Goal: Information Seeking & Learning: Learn about a topic

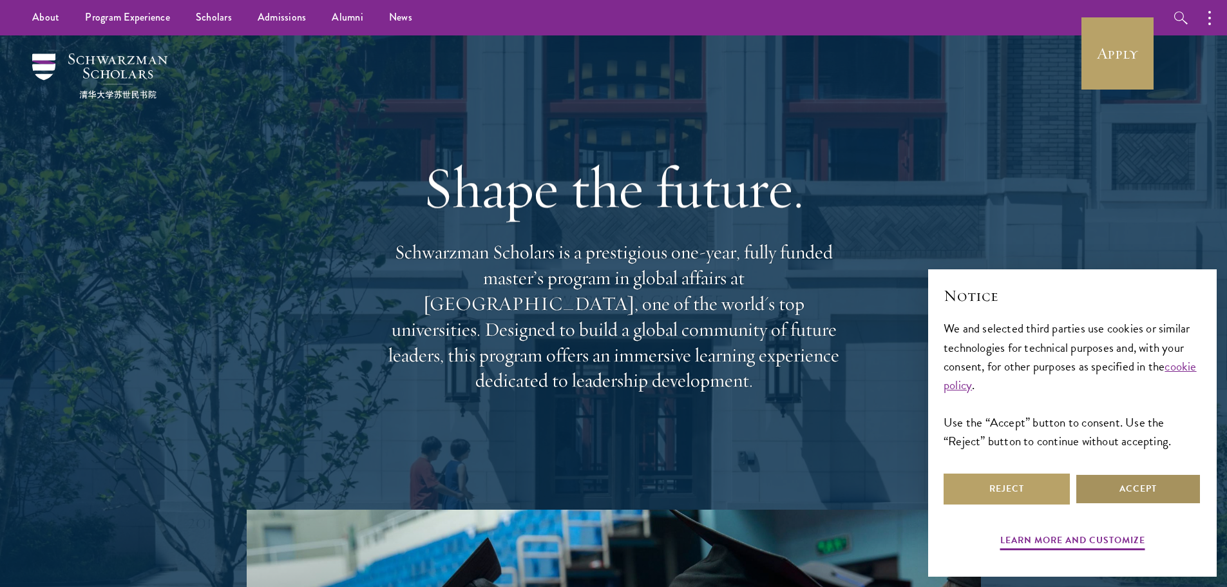
click at [1117, 484] on button "Accept" at bounding box center [1138, 488] width 126 height 31
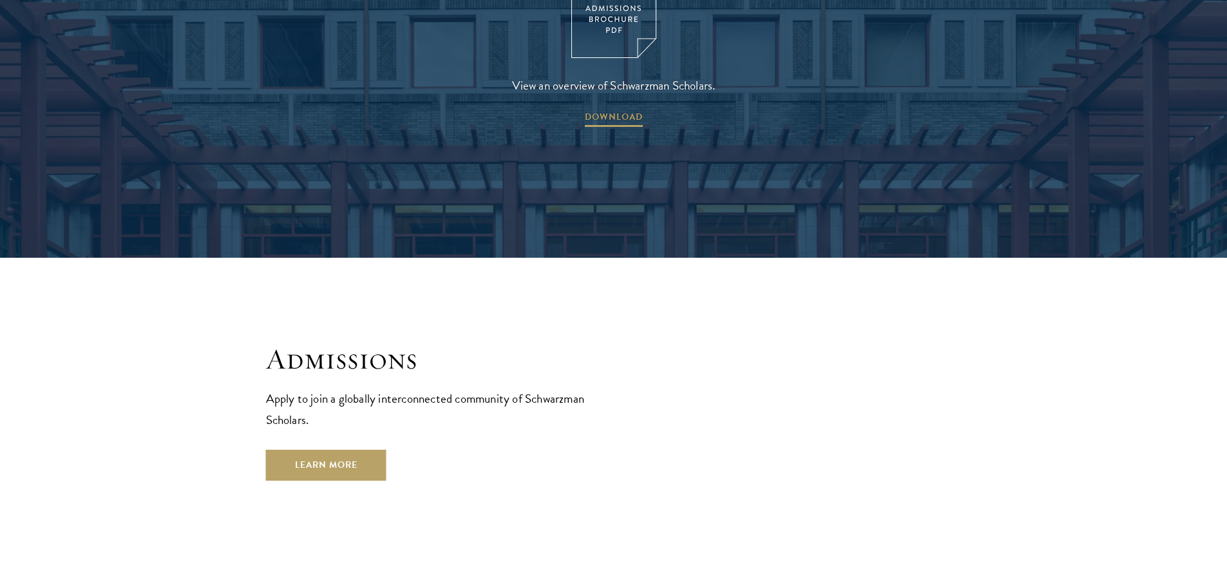
scroll to position [2125, 0]
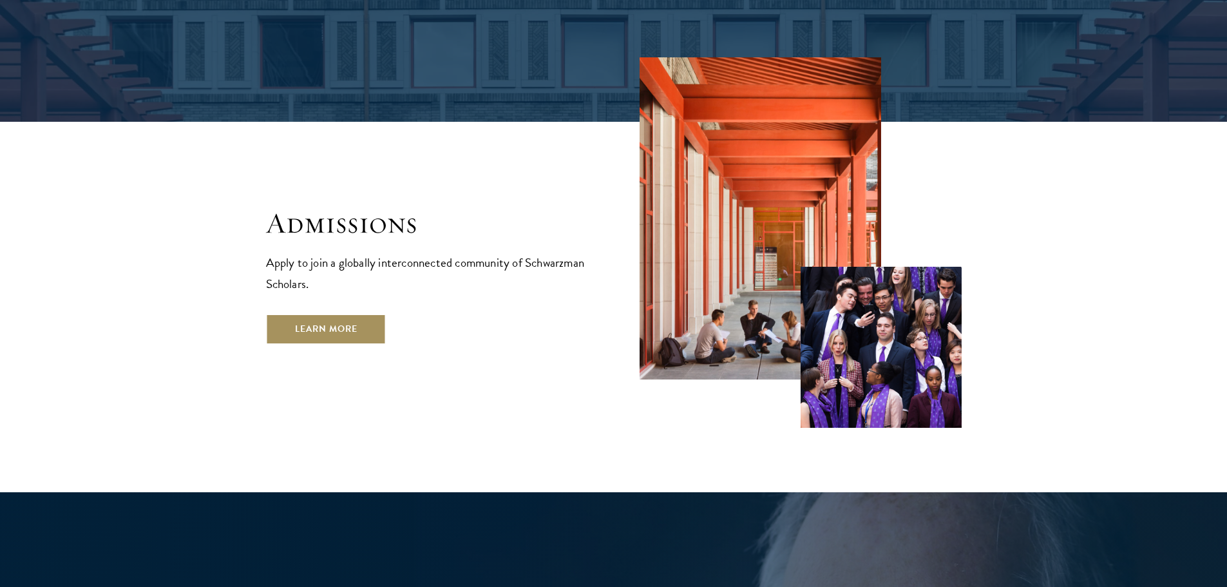
click at [343, 314] on link "Learn More" at bounding box center [326, 329] width 120 height 31
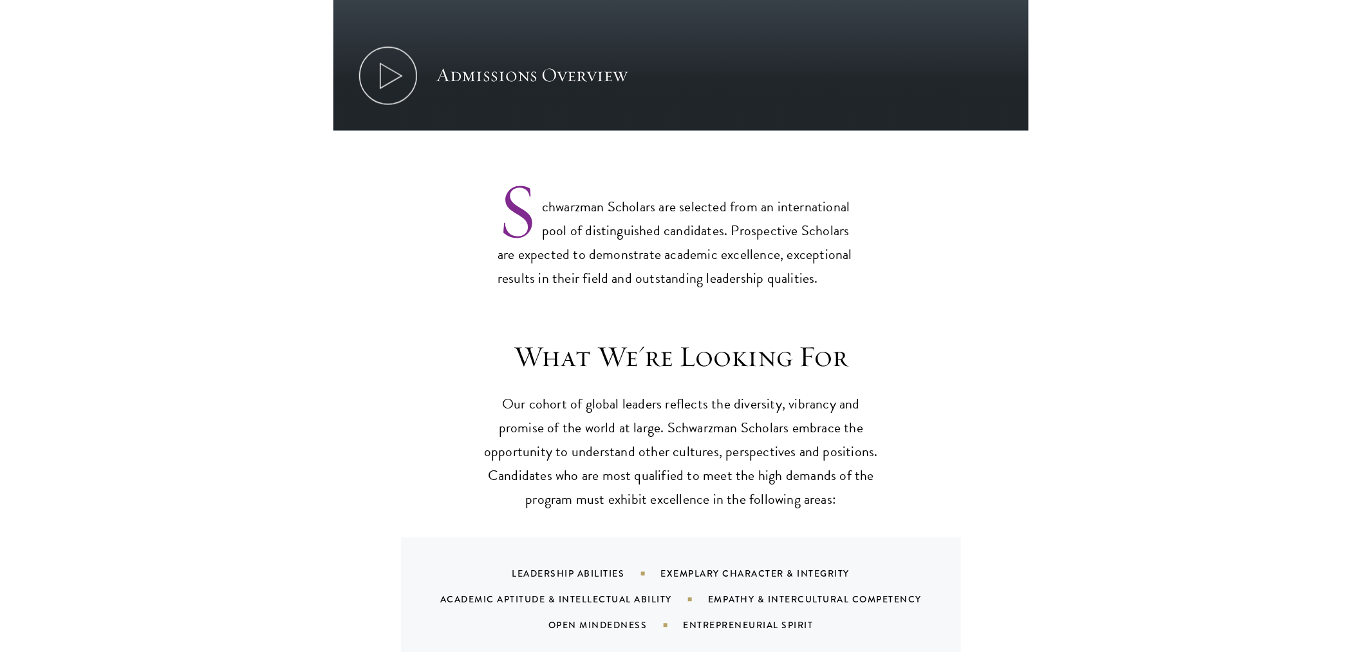
scroll to position [1001, 0]
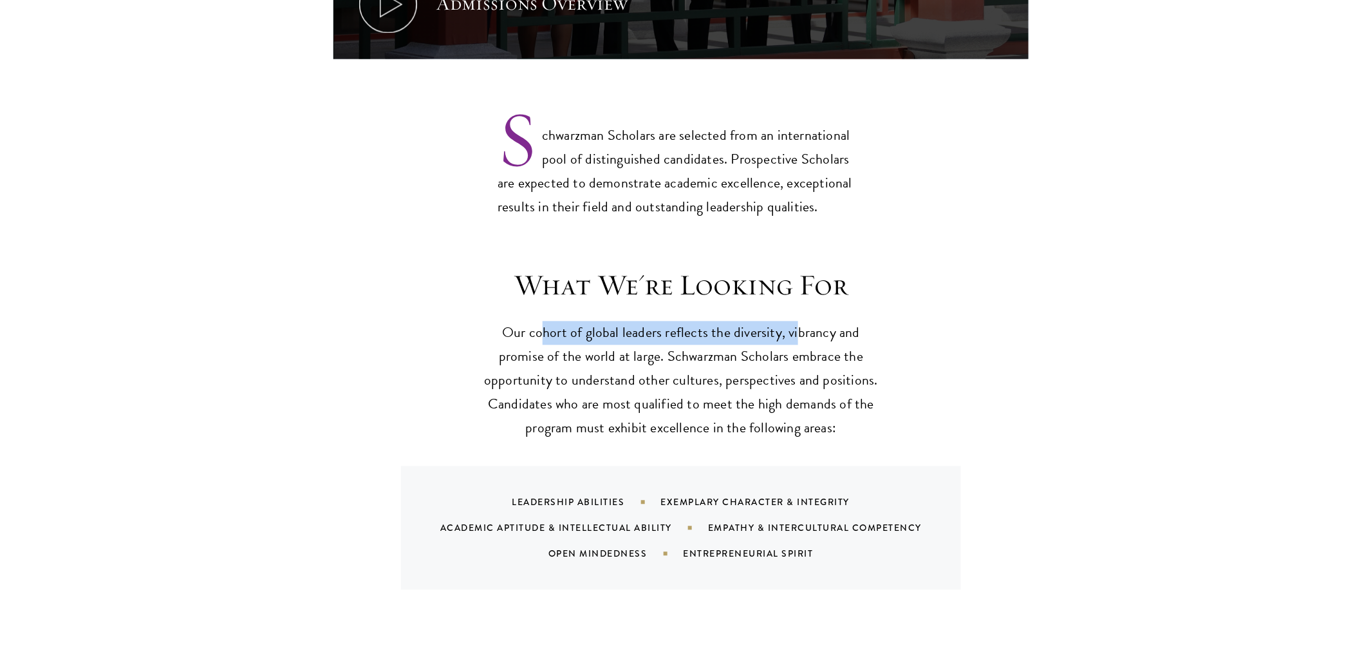
drag, startPoint x: 543, startPoint y: 316, endPoint x: 797, endPoint y: 318, distance: 254.3
click at [797, 321] on p "Our cohort of global leaders reflects the diversity, vibrancy and promise of th…" at bounding box center [681, 380] width 399 height 119
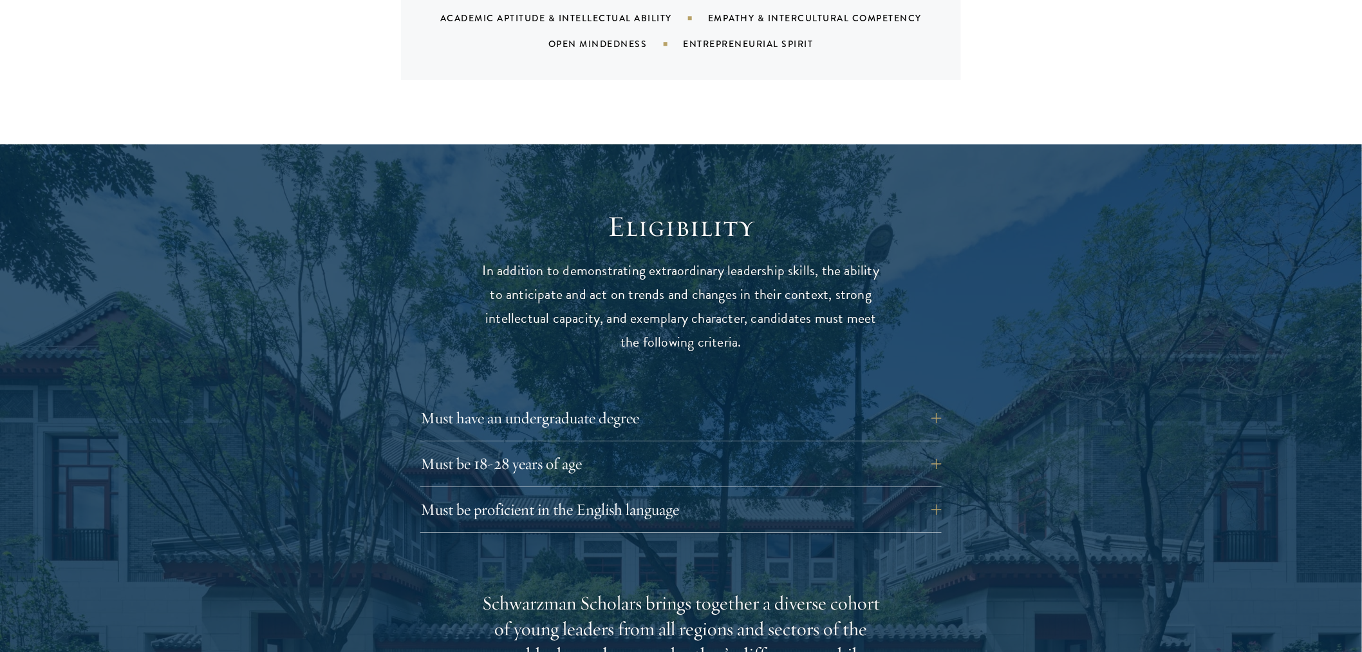
scroll to position [1574, 0]
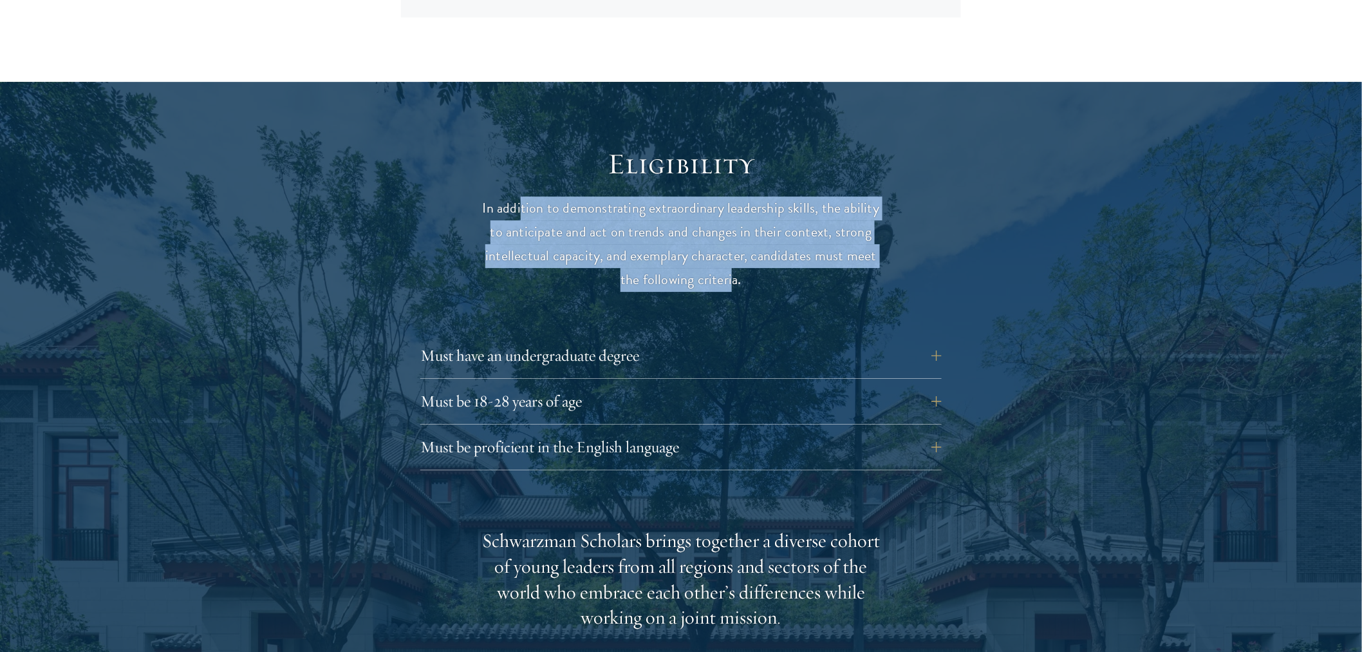
drag, startPoint x: 525, startPoint y: 173, endPoint x: 742, endPoint y: 265, distance: 236.3
click at [733, 262] on p "In addition to demonstrating extraordinary leadership skills, the ability to an…" at bounding box center [681, 243] width 399 height 95
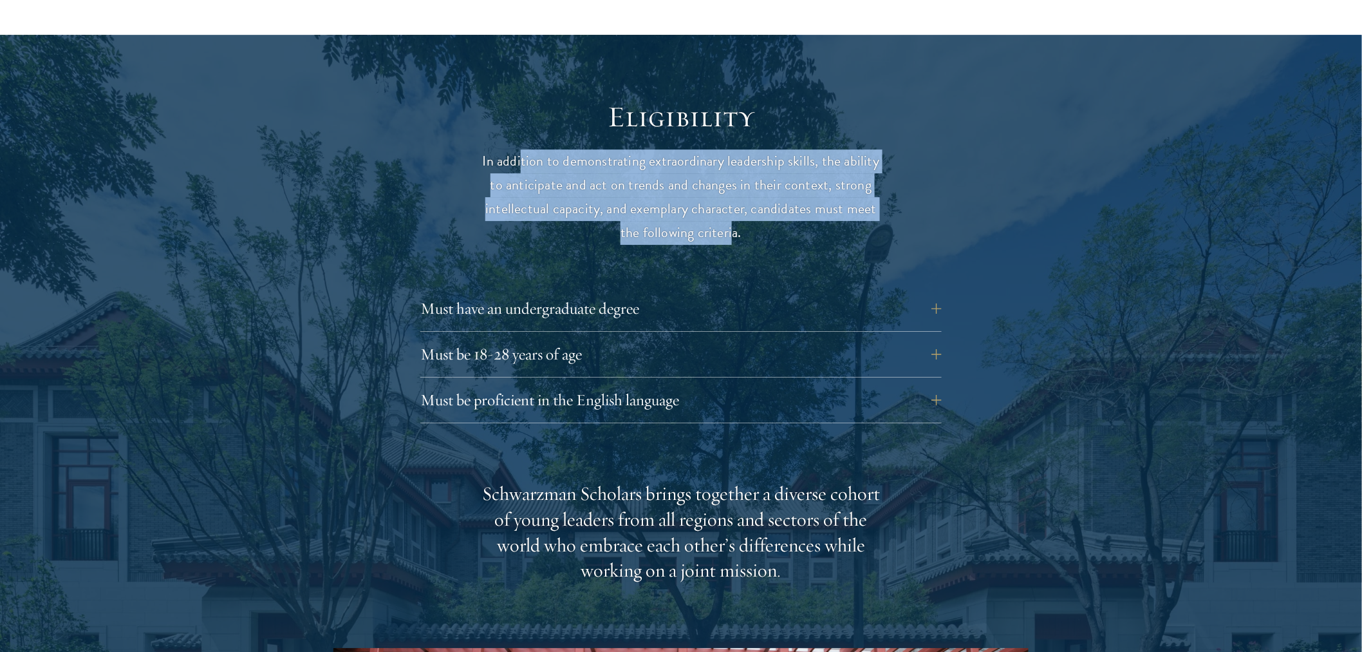
scroll to position [1645, 0]
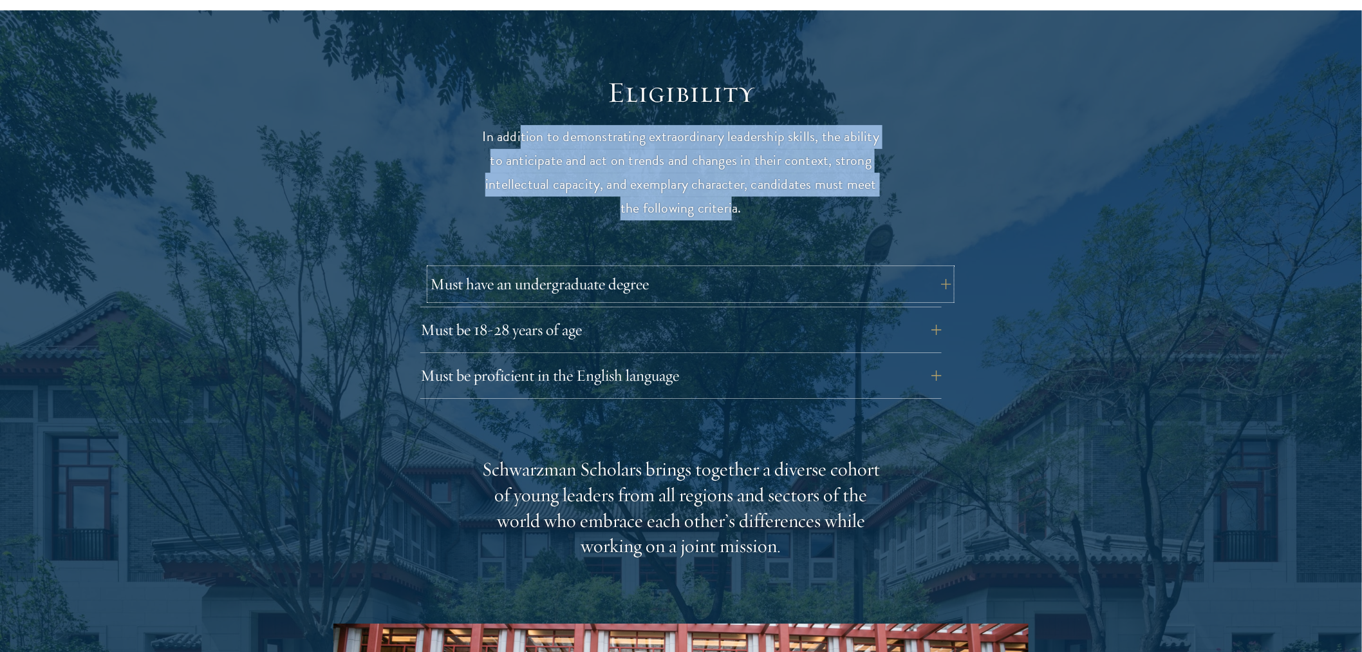
click at [842, 269] on button "Must have an undergraduate degree" at bounding box center [691, 284] width 522 height 31
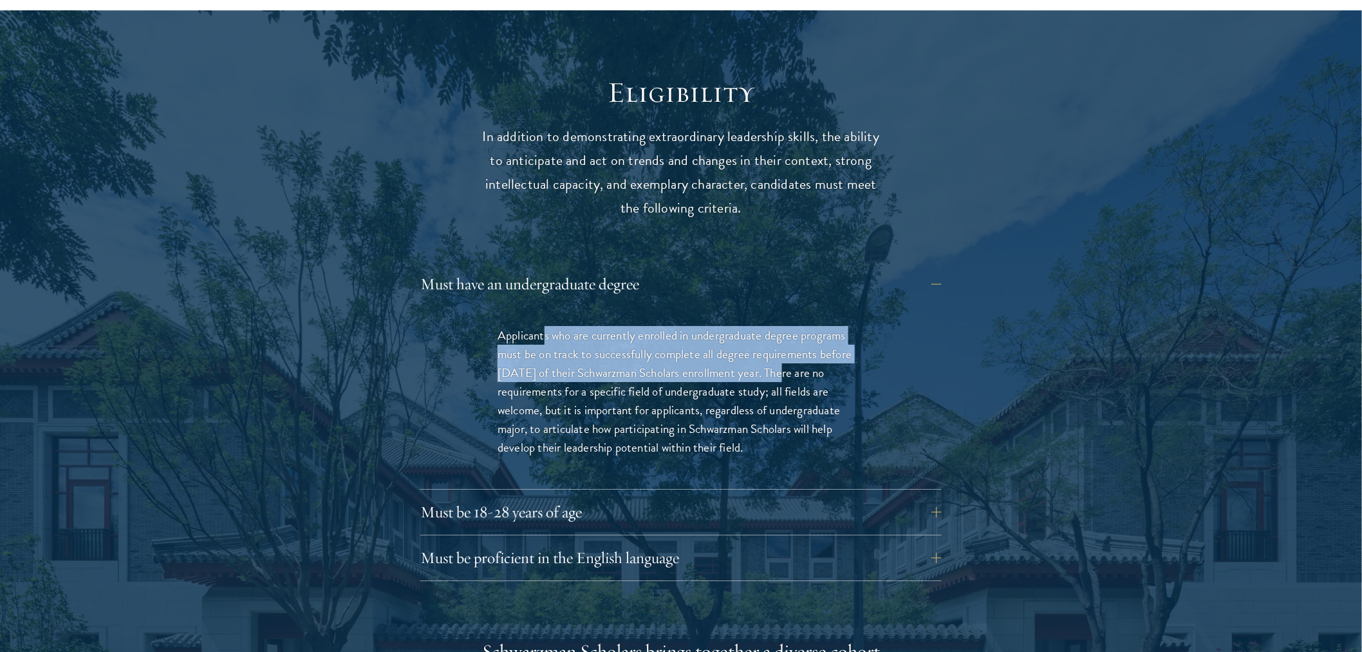
drag, startPoint x: 543, startPoint y: 314, endPoint x: 775, endPoint y: 348, distance: 233.8
click at [775, 348] on p "Applicants who are currently enrolled in undergraduate degree programs must be …" at bounding box center [681, 391] width 367 height 131
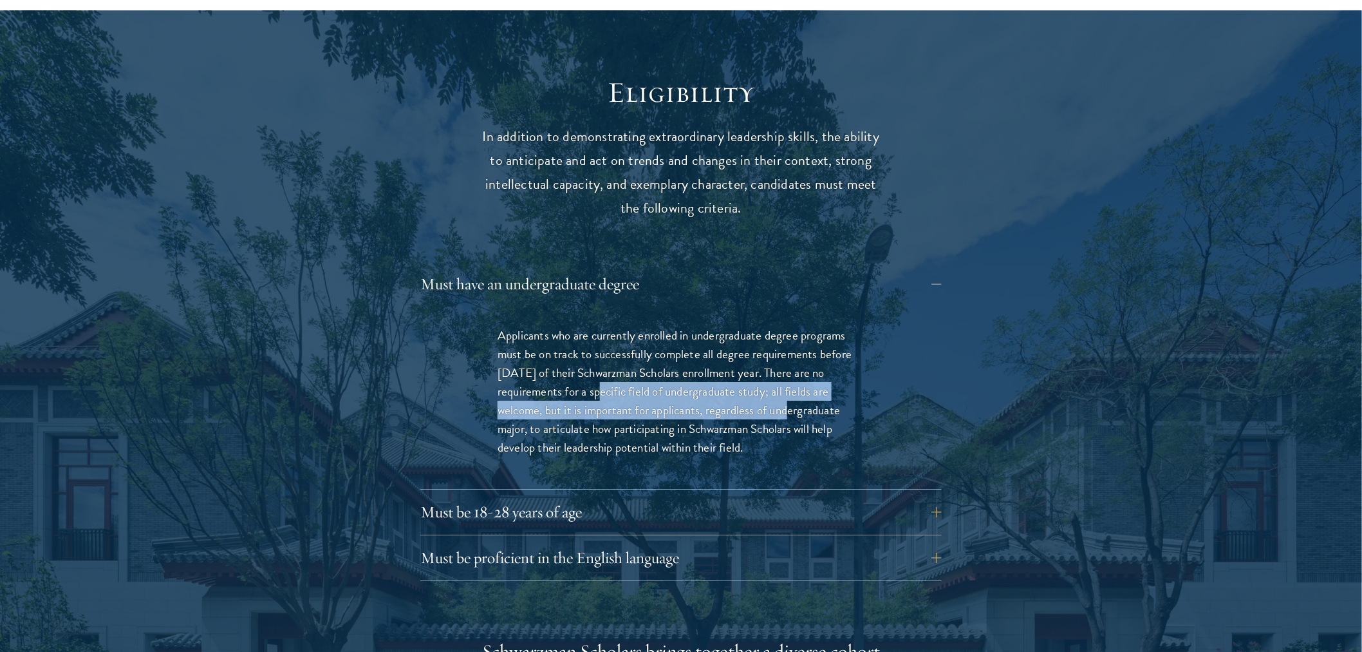
drag, startPoint x: 592, startPoint y: 373, endPoint x: 788, endPoint y: 393, distance: 196.7
click at [779, 390] on p "Applicants who are currently enrolled in undergraduate degree programs must be …" at bounding box center [681, 391] width 367 height 131
drag, startPoint x: 525, startPoint y: 406, endPoint x: 753, endPoint y: 421, distance: 228.5
click at [753, 421] on p "Applicants who are currently enrolled in undergraduate degree programs must be …" at bounding box center [681, 391] width 367 height 131
click at [607, 496] on button "Must be 18-28 years of age" at bounding box center [691, 511] width 522 height 31
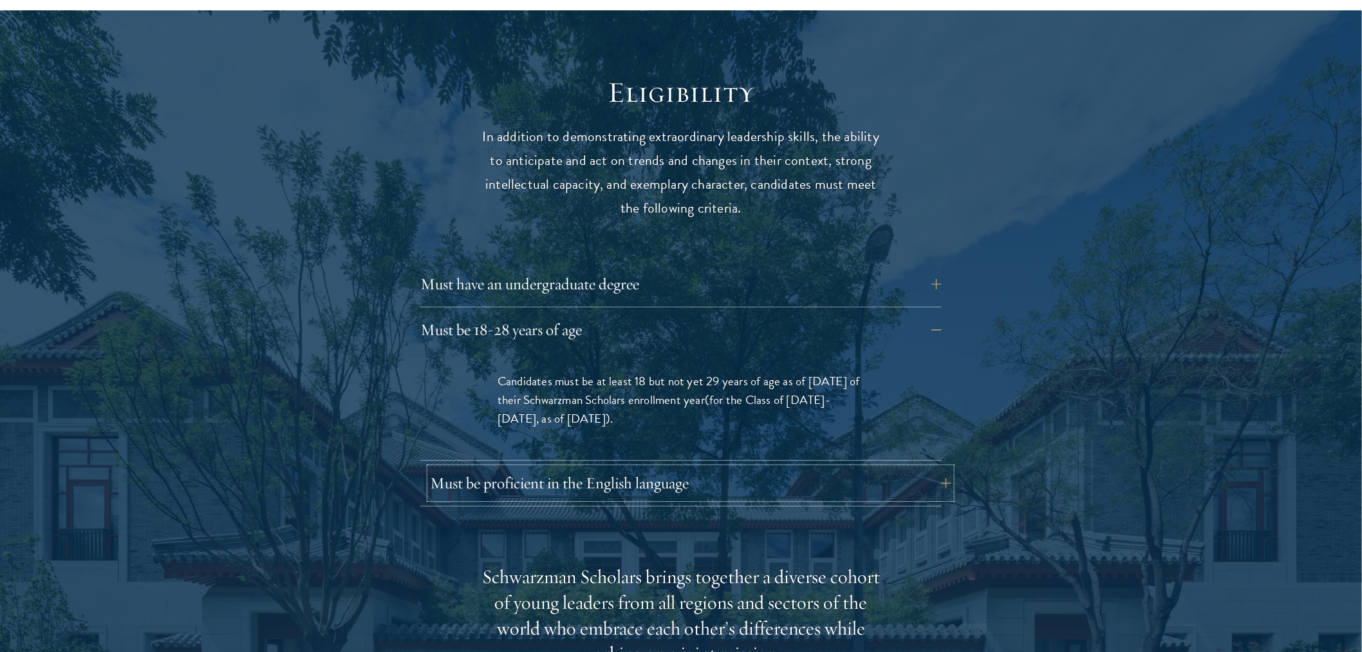
click at [717, 467] on button "Must be proficient in the English language" at bounding box center [691, 482] width 522 height 31
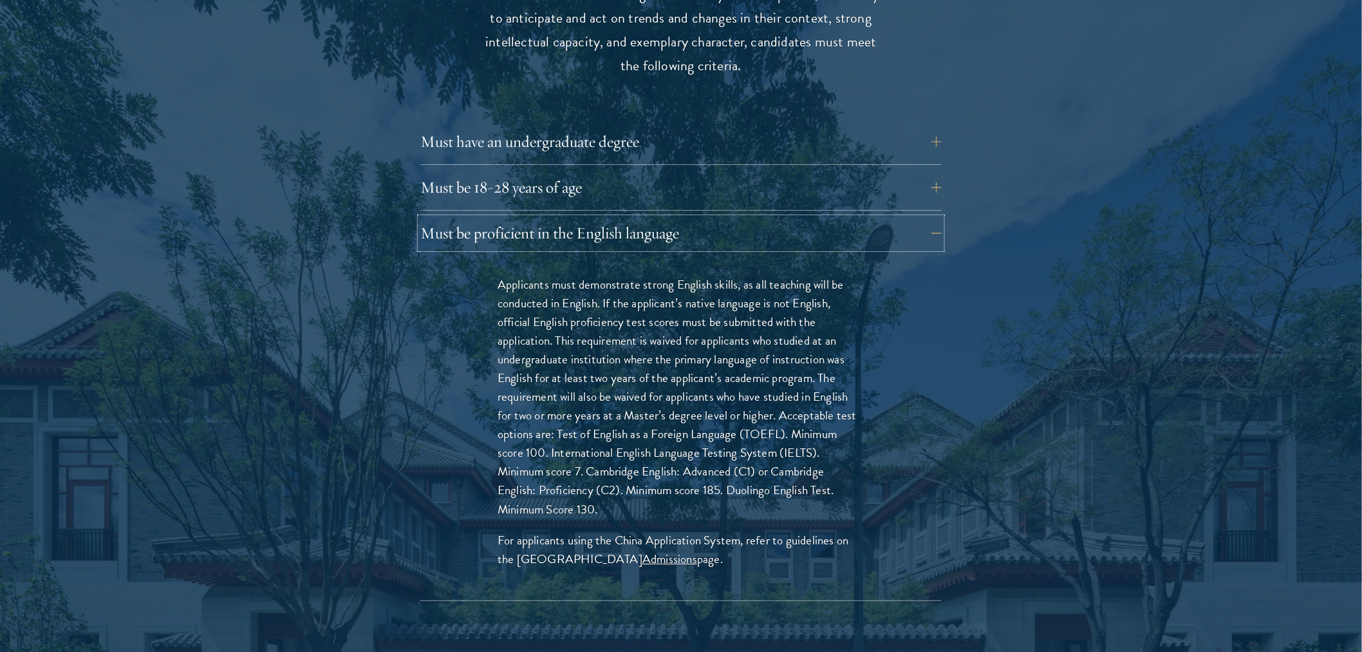
scroll to position [1788, 0]
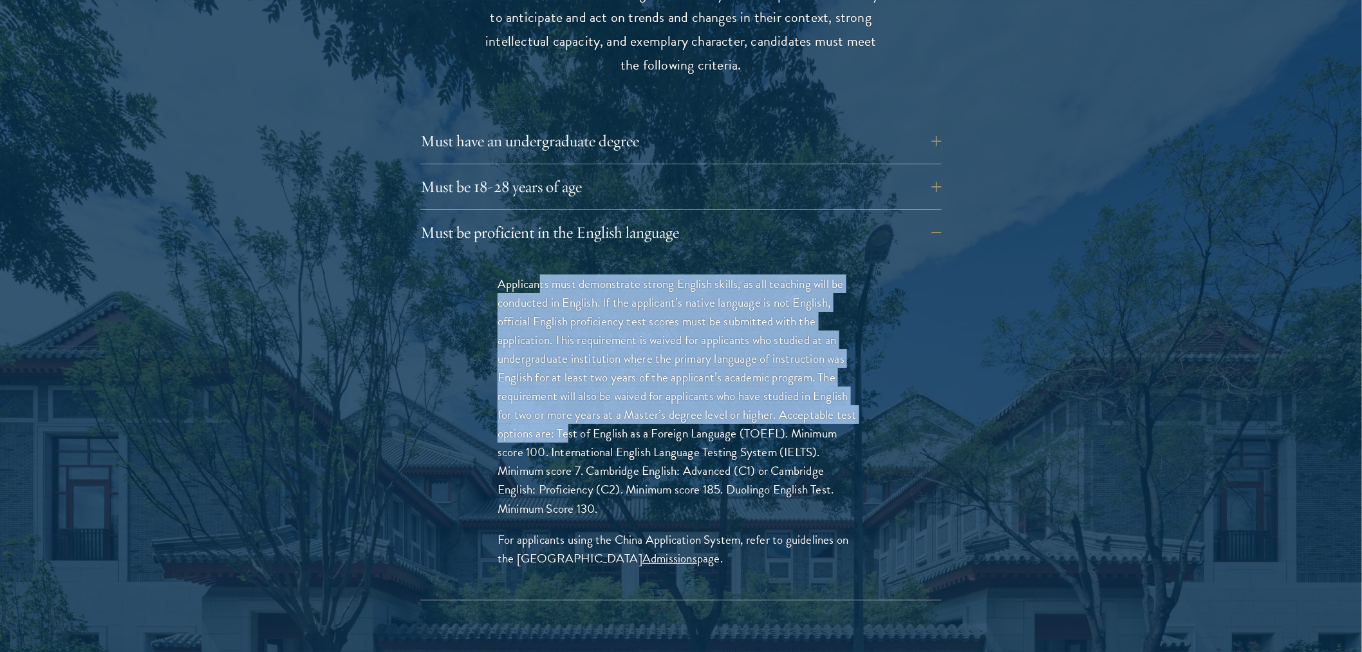
drag, startPoint x: 538, startPoint y: 258, endPoint x: 570, endPoint y: 410, distance: 155.3
click at [570, 410] on p "Applicants must demonstrate strong English skills, as all teaching will be cond…" at bounding box center [681, 395] width 367 height 243
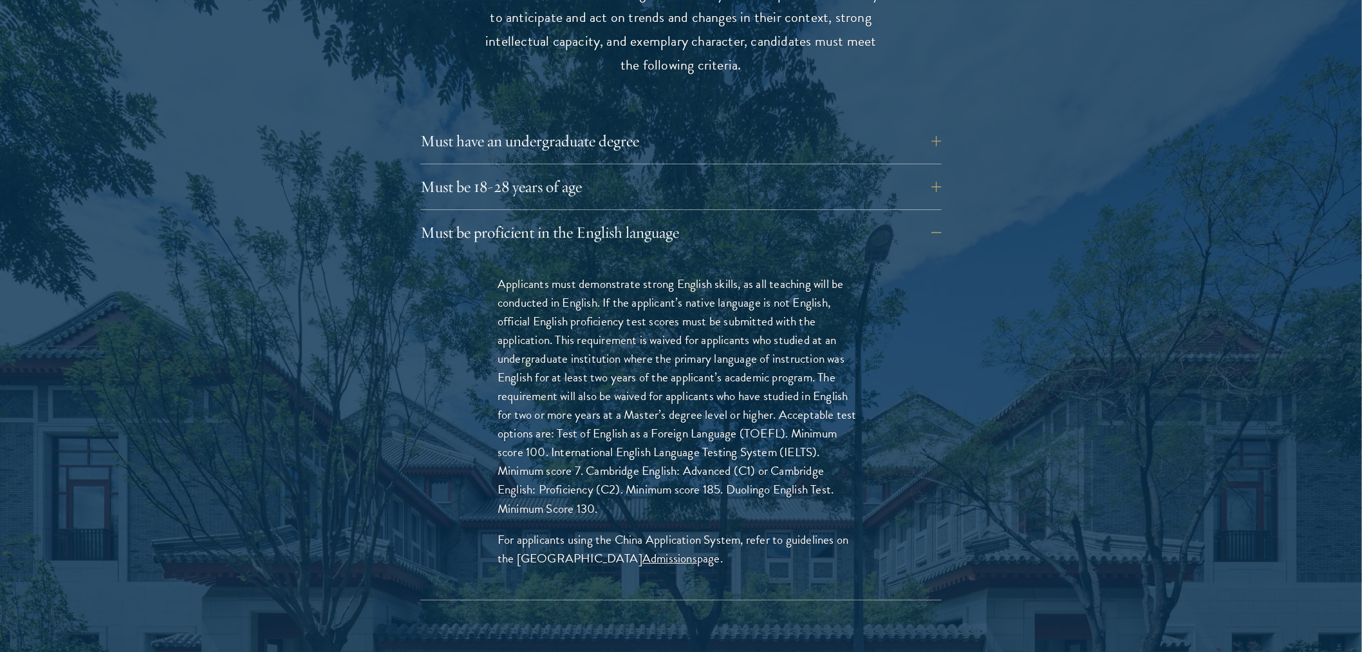
click at [619, 410] on p "Applicants must demonstrate strong English skills, as all teaching will be cond…" at bounding box center [681, 395] width 367 height 243
drag, startPoint x: 730, startPoint y: 408, endPoint x: 601, endPoint y: 432, distance: 131.0
click at [601, 432] on p "Applicants must demonstrate strong English skills, as all teaching will be cond…" at bounding box center [681, 395] width 367 height 243
click at [640, 412] on p "Applicants must demonstrate strong English skills, as all teaching will be cond…" at bounding box center [681, 395] width 367 height 243
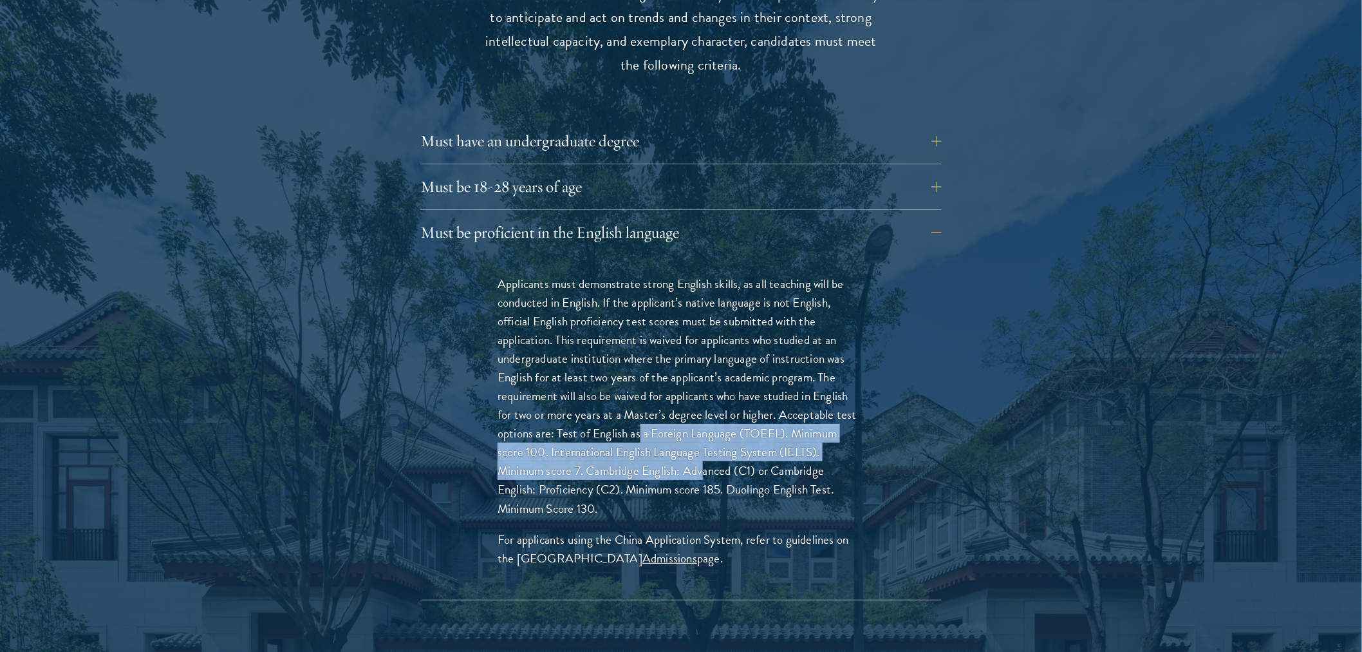
drag, startPoint x: 639, startPoint y: 416, endPoint x: 706, endPoint y: 438, distance: 69.8
click at [706, 438] on p "Applicants must demonstrate strong English skills, as all teaching will be cond…" at bounding box center [681, 395] width 367 height 243
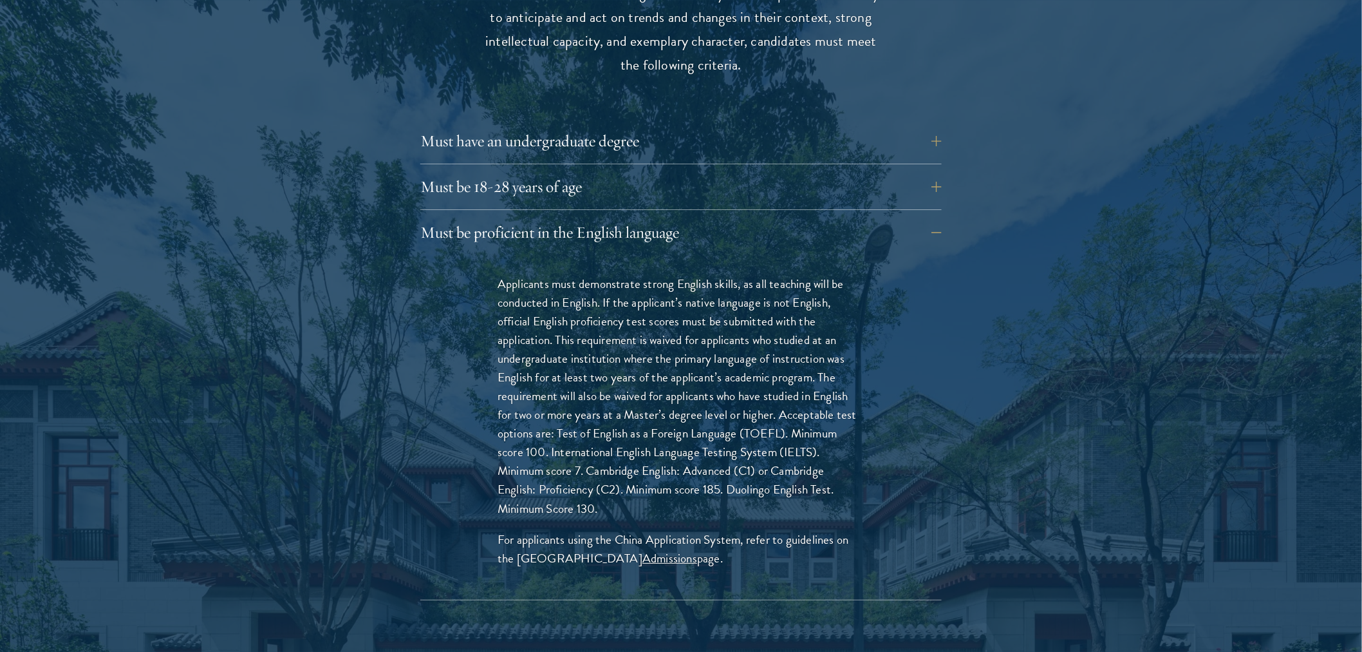
click at [559, 458] on p "Applicants must demonstrate strong English skills, as all teaching will be cond…" at bounding box center [681, 395] width 367 height 243
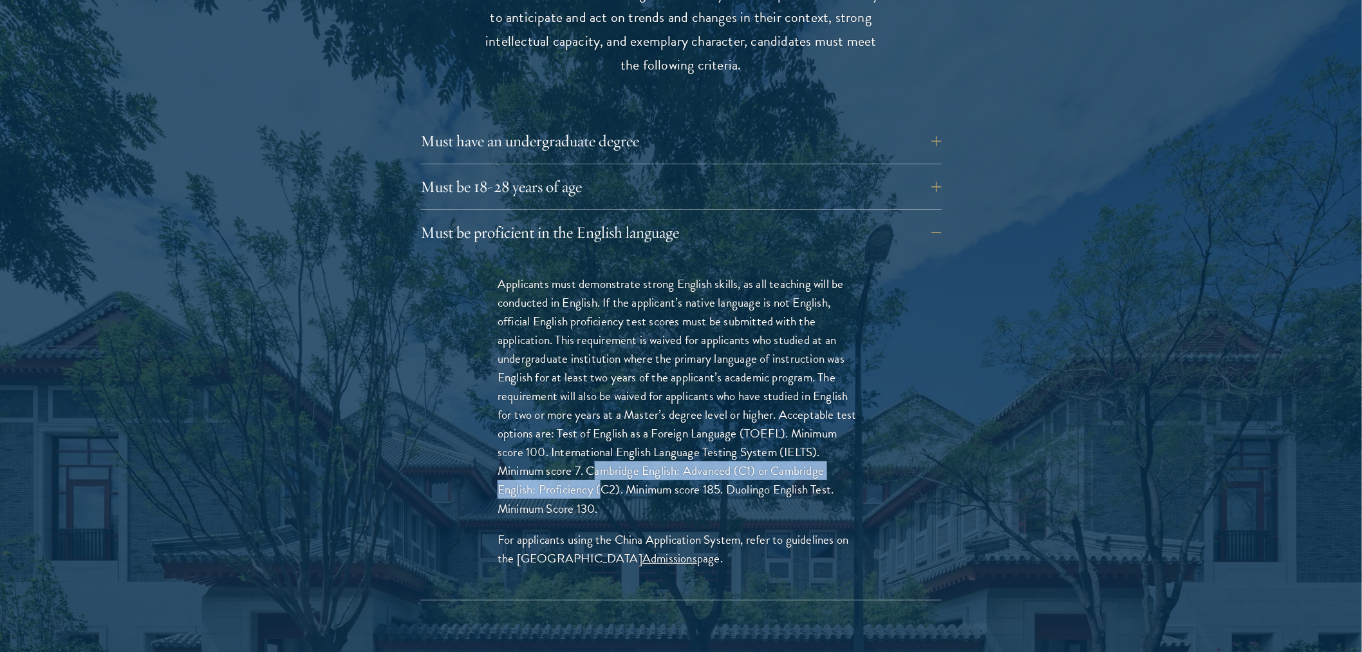
drag, startPoint x: 598, startPoint y: 442, endPoint x: 601, endPoint y: 458, distance: 16.6
click at [601, 458] on p "Applicants must demonstrate strong English skills, as all teaching will be cond…" at bounding box center [681, 395] width 367 height 243
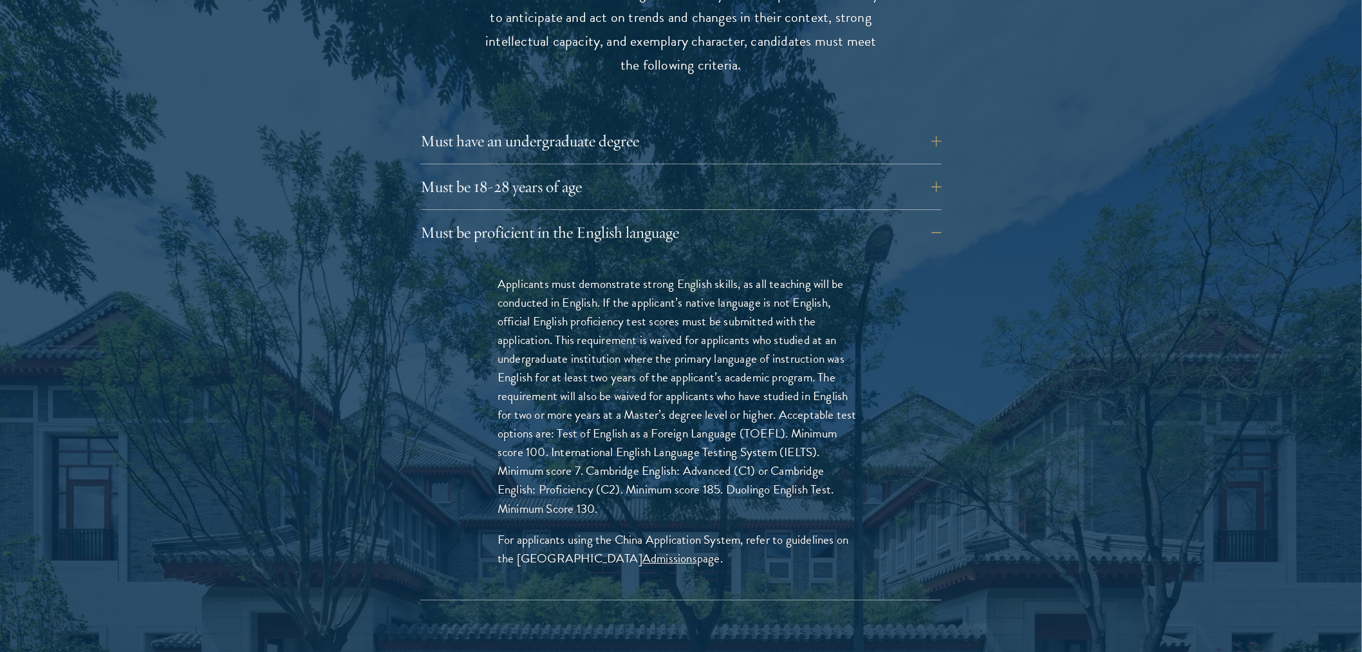
click at [582, 448] on p "Applicants must demonstrate strong English skills, as all teaching will be cond…" at bounding box center [681, 395] width 367 height 243
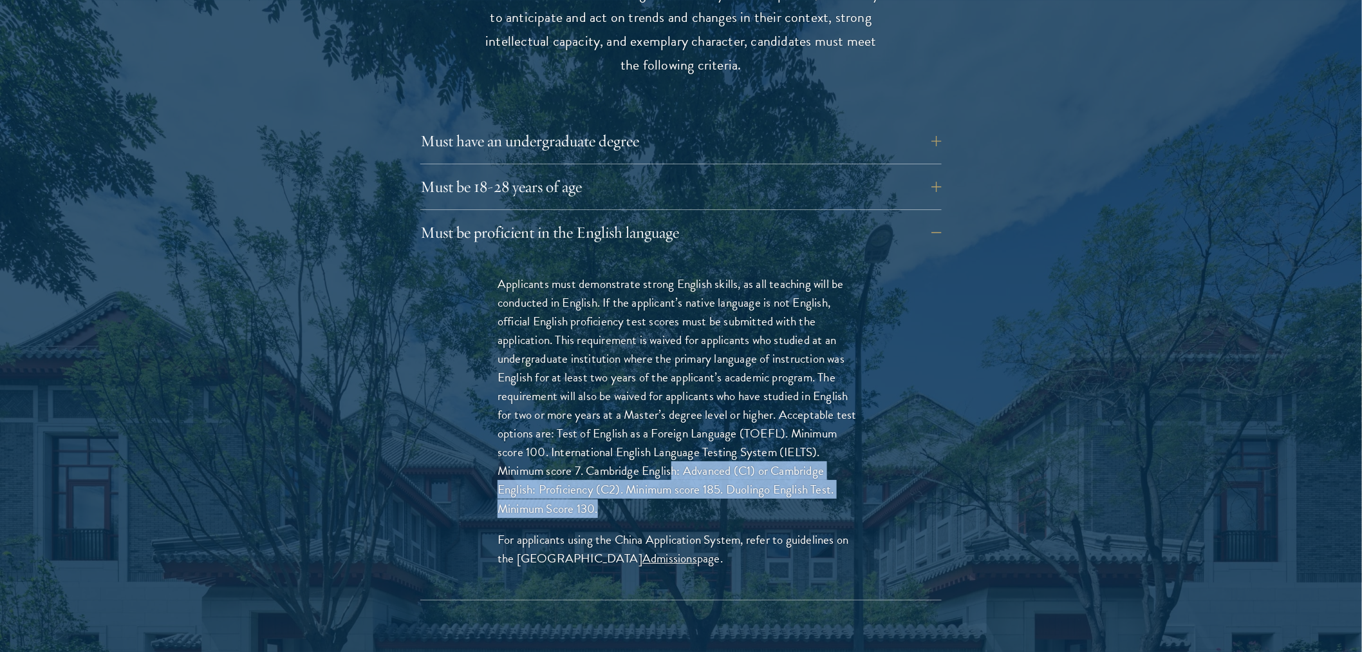
drag, startPoint x: 674, startPoint y: 449, endPoint x: 671, endPoint y: 477, distance: 27.8
click at [671, 477] on p "Applicants must demonstrate strong English skills, as all teaching will be cond…" at bounding box center [681, 395] width 367 height 243
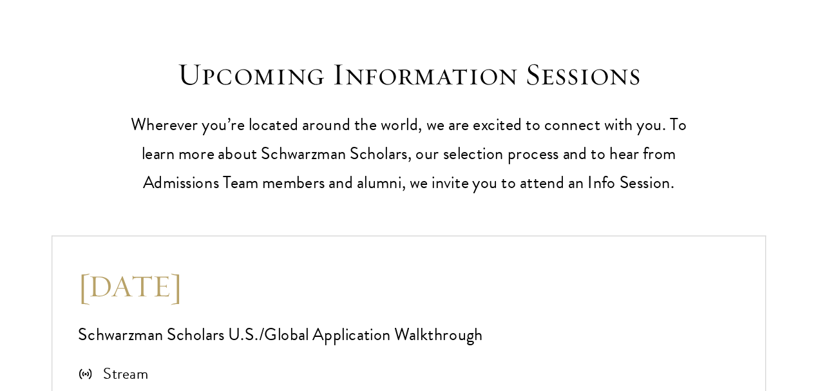
scroll to position [3581, 0]
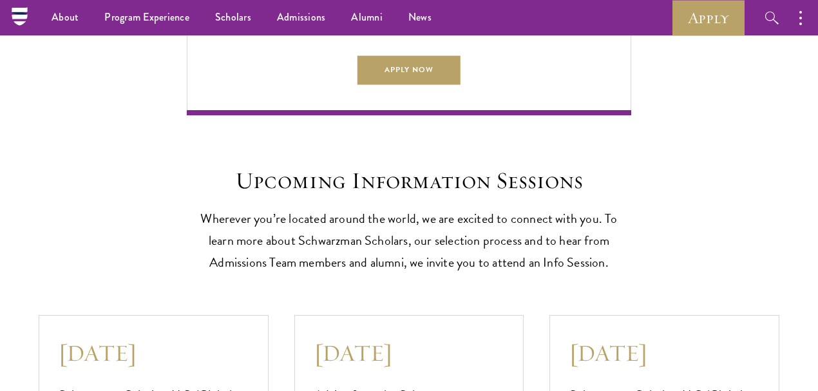
drag, startPoint x: 291, startPoint y: 306, endPoint x: 207, endPoint y: 250, distance: 100.7
click at [142, 203] on div "Upcoming Information Sessions Wherever you’re located around the world, we are …" at bounding box center [409, 220] width 740 height 106
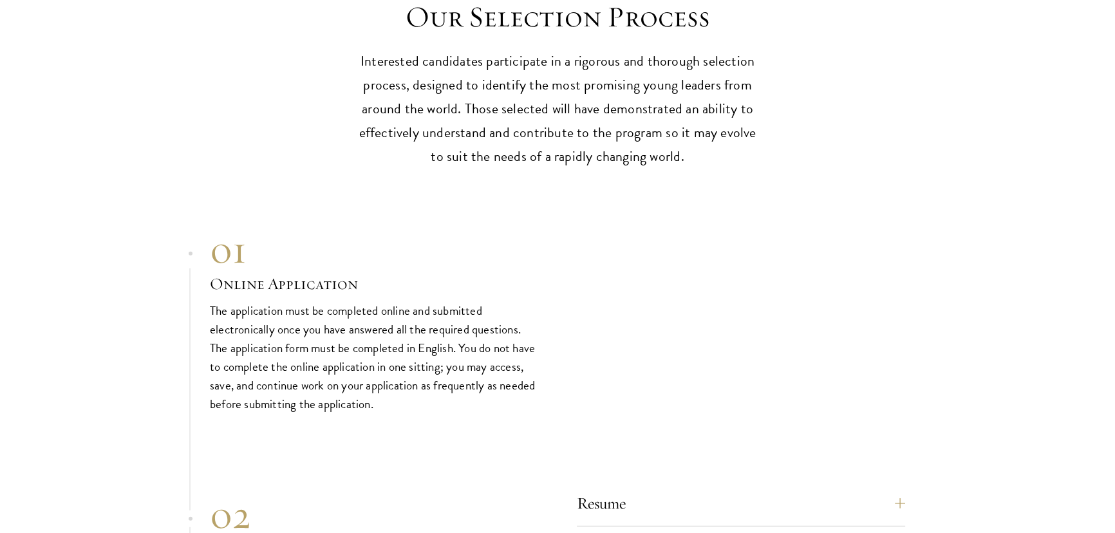
scroll to position [4428, 0]
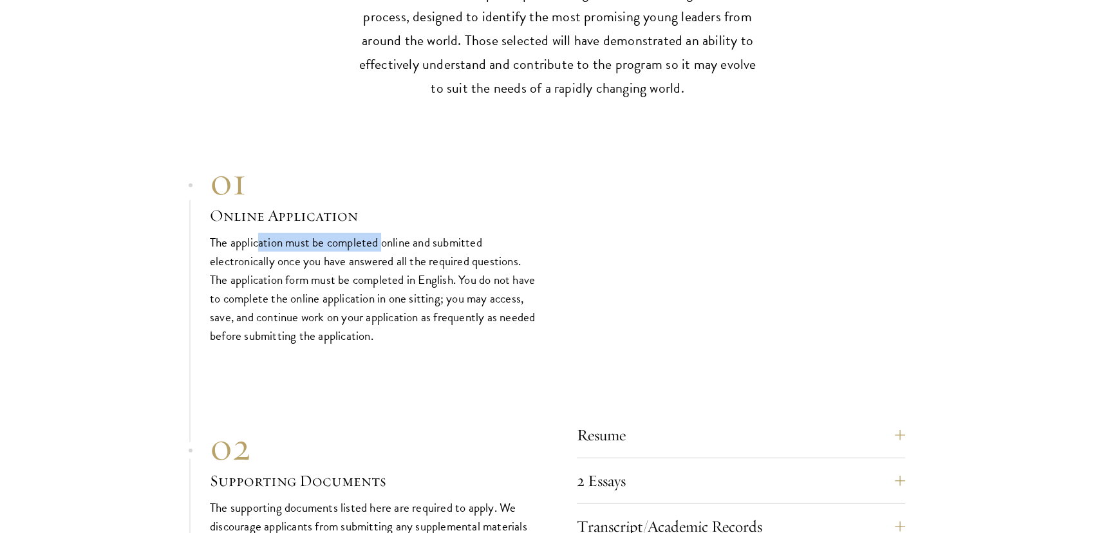
drag, startPoint x: 259, startPoint y: 228, endPoint x: 384, endPoint y: 238, distance: 125.3
click at [384, 238] on p "The application must be completed online and submitted electronically once you …" at bounding box center [374, 289] width 328 height 112
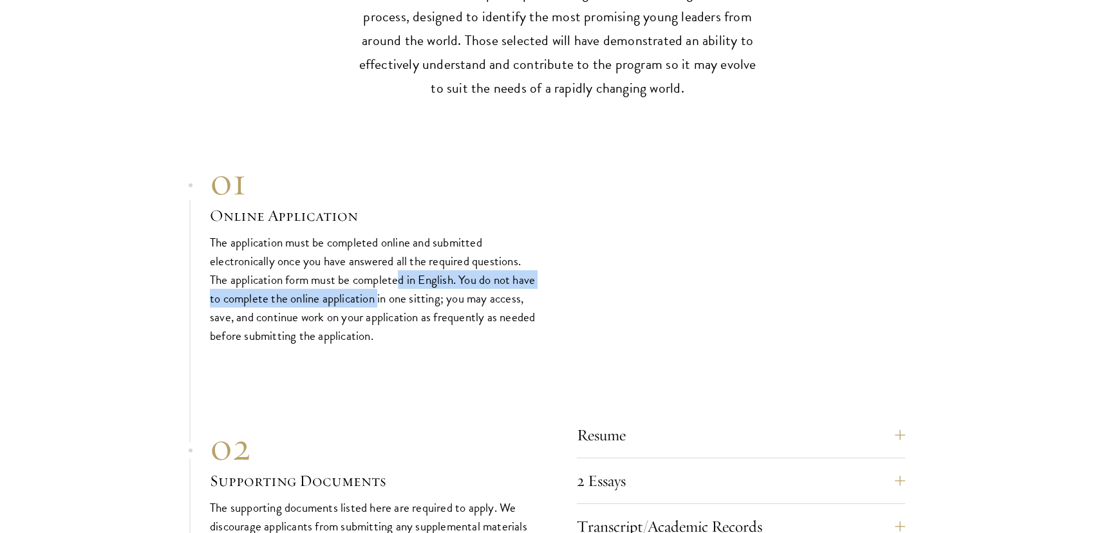
drag, startPoint x: 398, startPoint y: 273, endPoint x: 404, endPoint y: 296, distance: 23.3
click at [404, 296] on p "The application must be completed online and submitted electronically once you …" at bounding box center [374, 289] width 328 height 112
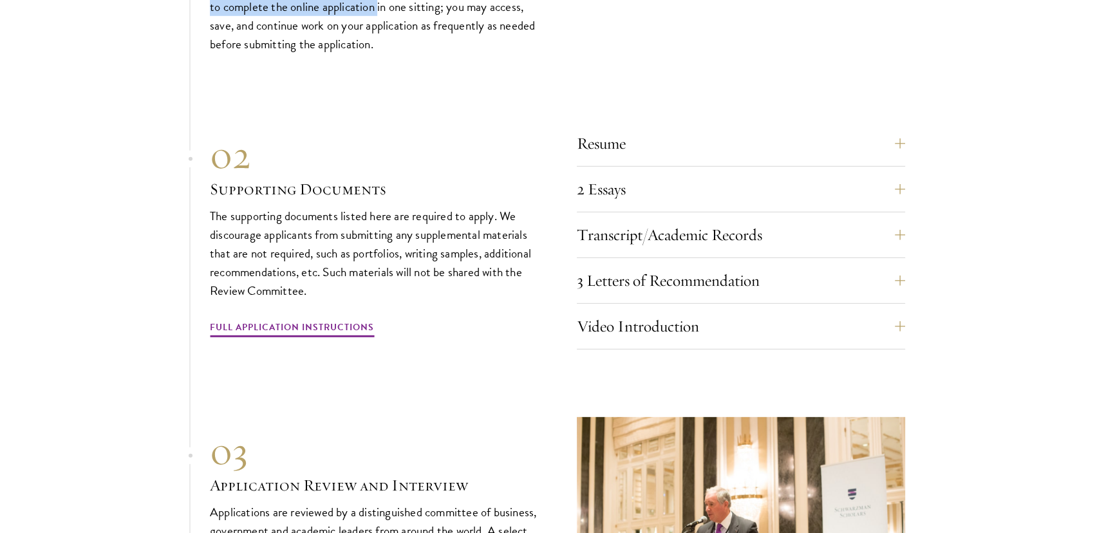
scroll to position [4720, 0]
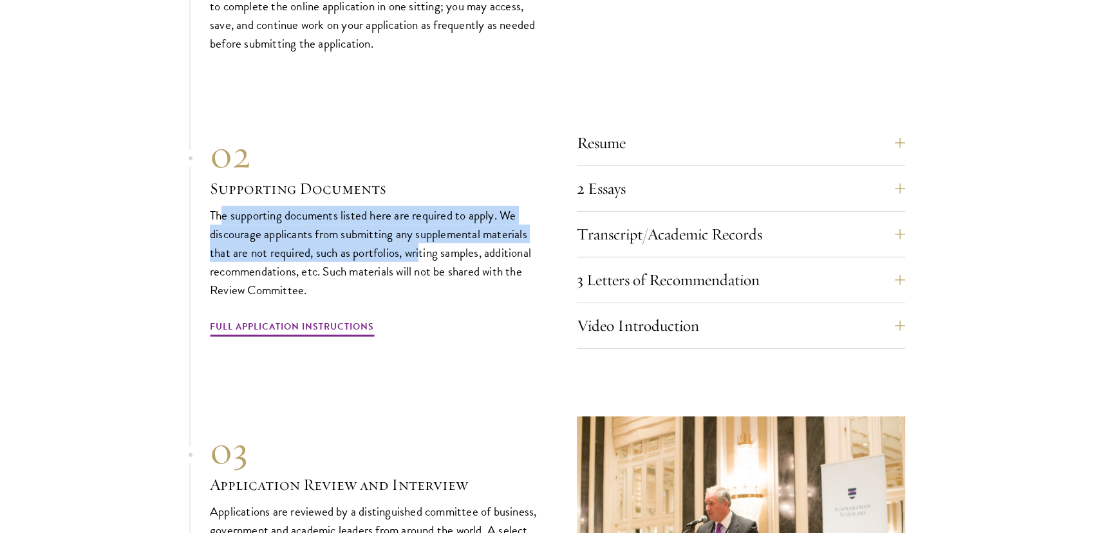
drag, startPoint x: 227, startPoint y: 207, endPoint x: 422, endPoint y: 239, distance: 197.6
click at [422, 239] on p "The supporting documents listed here are required to apply. We discourage appli…" at bounding box center [374, 252] width 328 height 93
click at [856, 138] on button "Resume" at bounding box center [751, 142] width 328 height 31
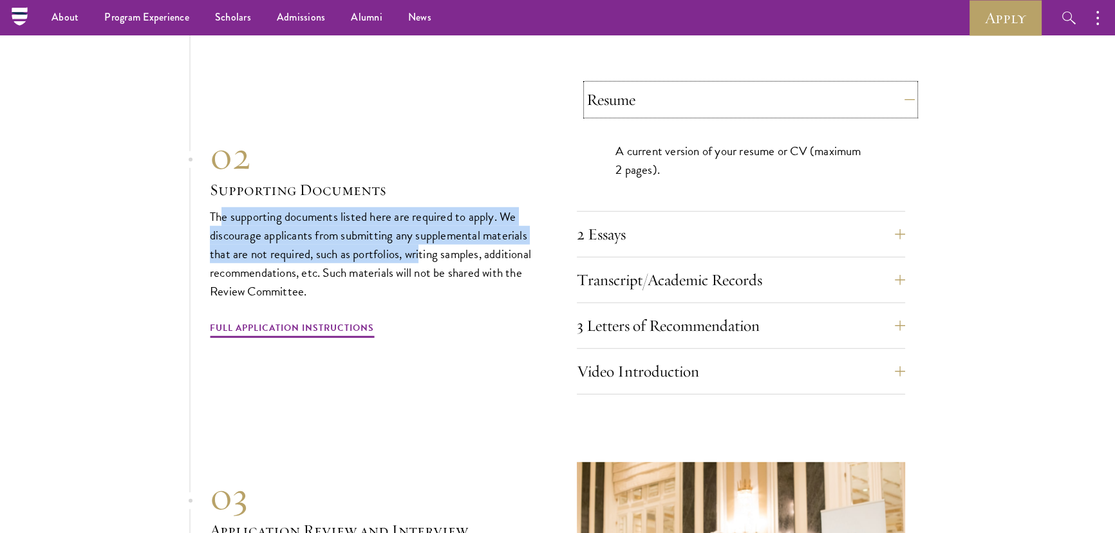
scroll to position [4376, 0]
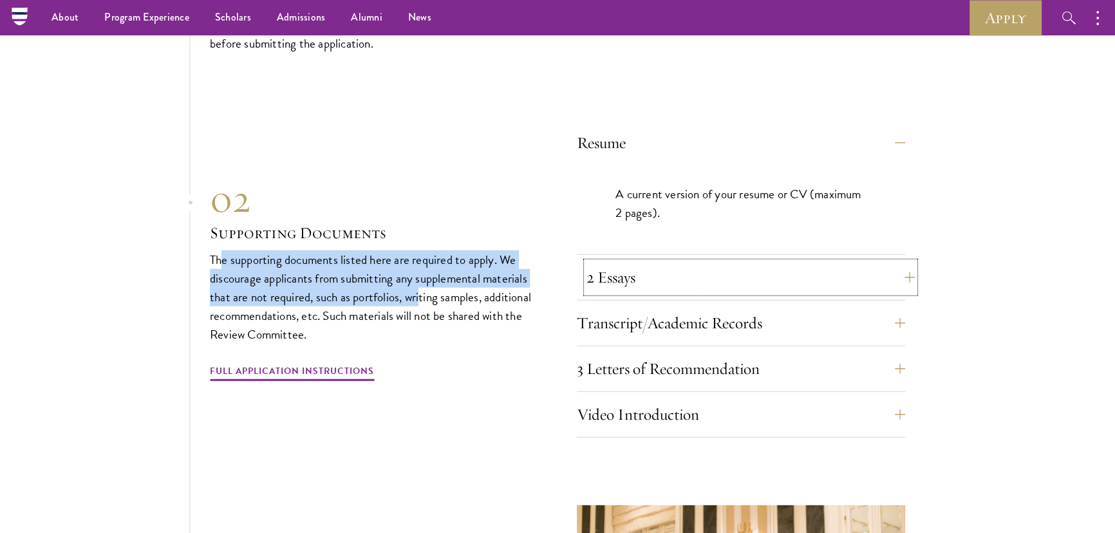
click at [881, 269] on button "2 Essays" at bounding box center [751, 277] width 328 height 31
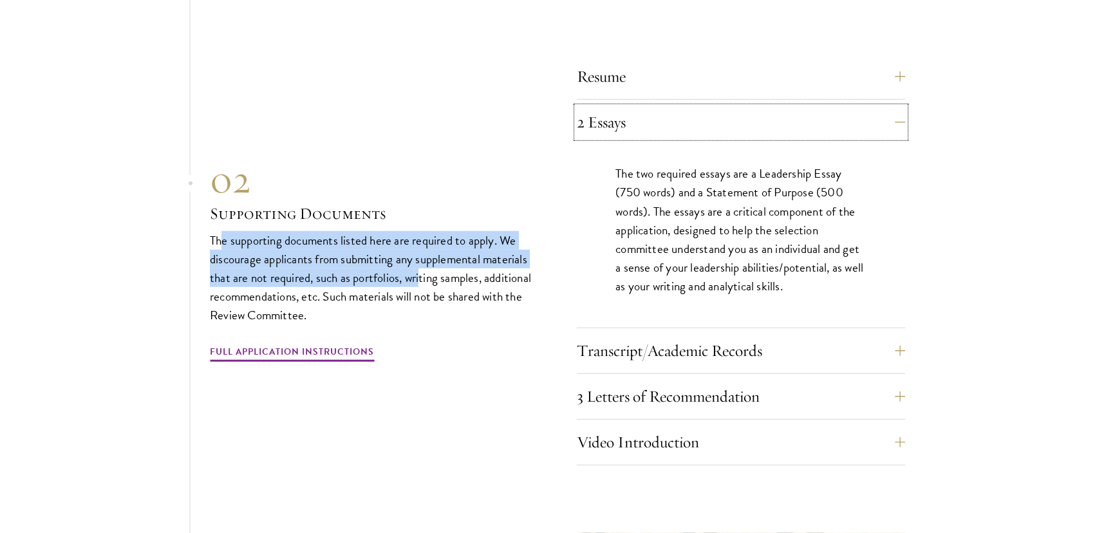
scroll to position [4493, 0]
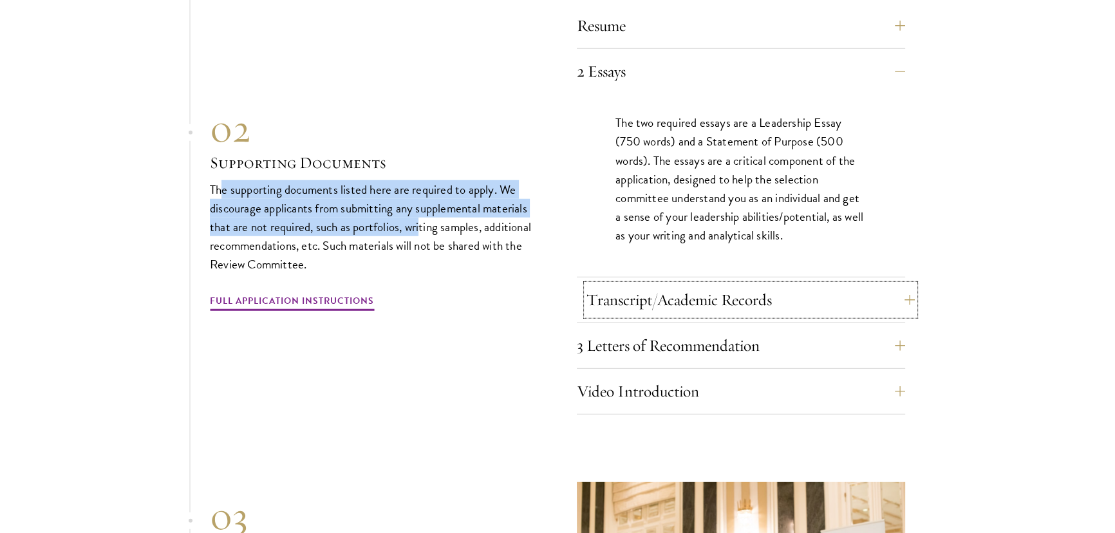
click at [850, 295] on button "Transcript/Academic Records" at bounding box center [751, 300] width 328 height 31
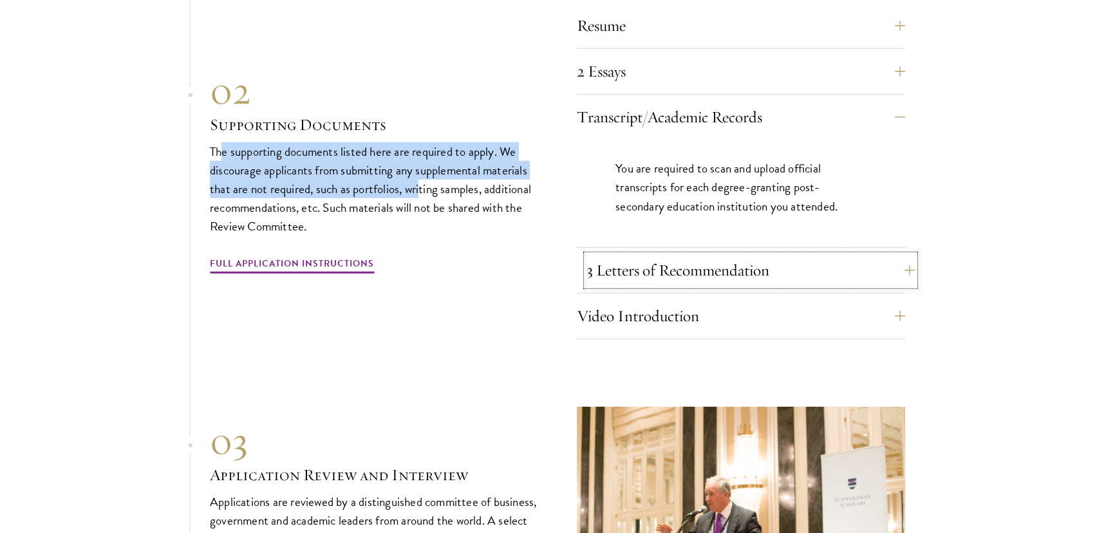
click at [837, 261] on button "3 Letters of Recommendation" at bounding box center [751, 270] width 328 height 31
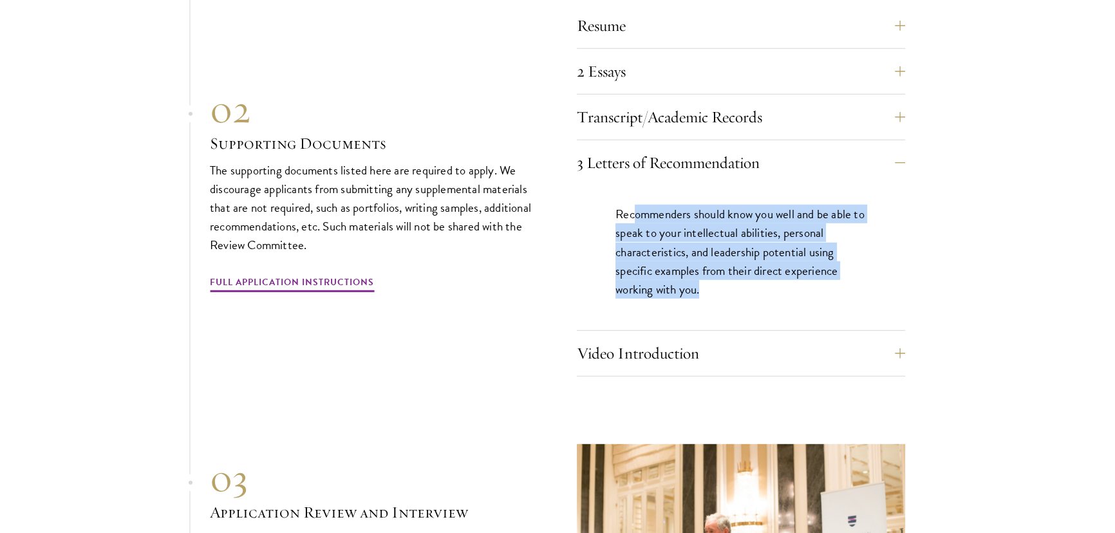
drag, startPoint x: 634, startPoint y: 208, endPoint x: 737, endPoint y: 275, distance: 122.9
click at [737, 275] on p "Recommenders should know you well and be able to speak to your intellectual abi…" at bounding box center [741, 251] width 251 height 93
click at [959, 264] on section "01 Online Application 01 Online Application The application must be completed o…" at bounding box center [557, 220] width 1115 height 942
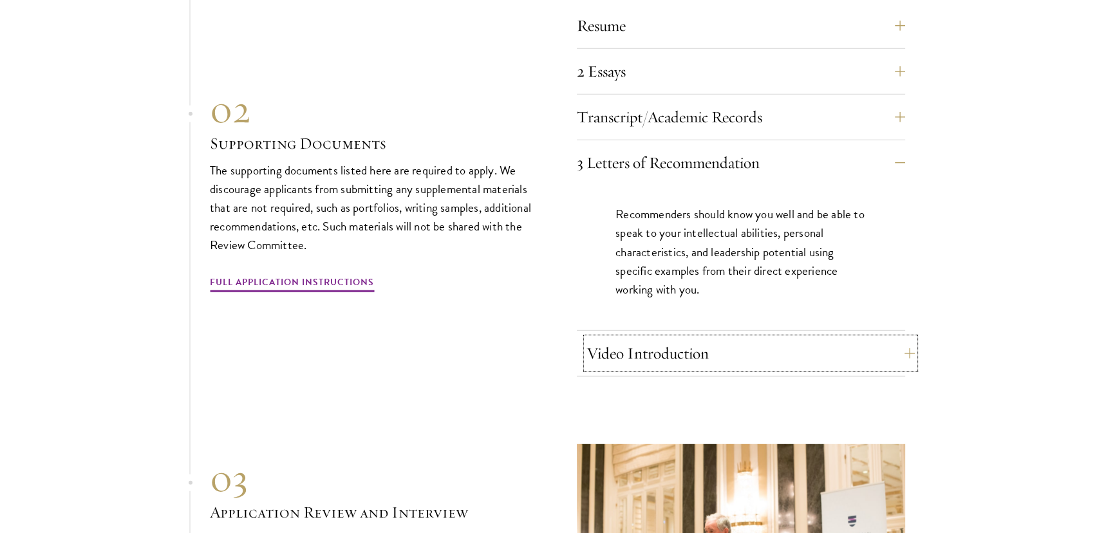
click at [679, 350] on button "Video Introduction" at bounding box center [751, 353] width 328 height 31
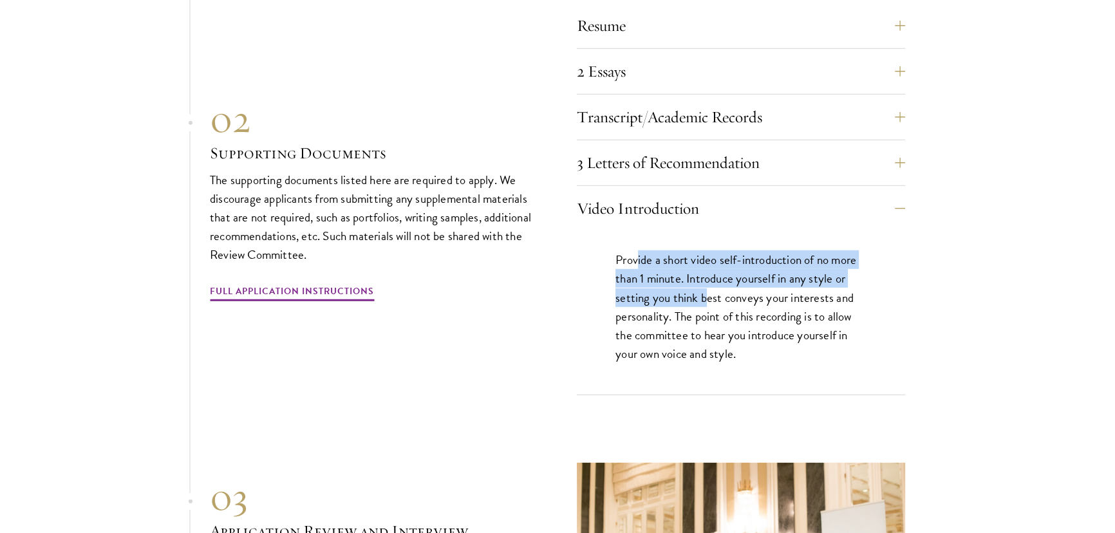
drag, startPoint x: 637, startPoint y: 251, endPoint x: 708, endPoint y: 298, distance: 85.0
click at [708, 298] on p "Provide a short video self-introduction of no more than 1 minute. Introduce you…" at bounding box center [741, 306] width 251 height 112
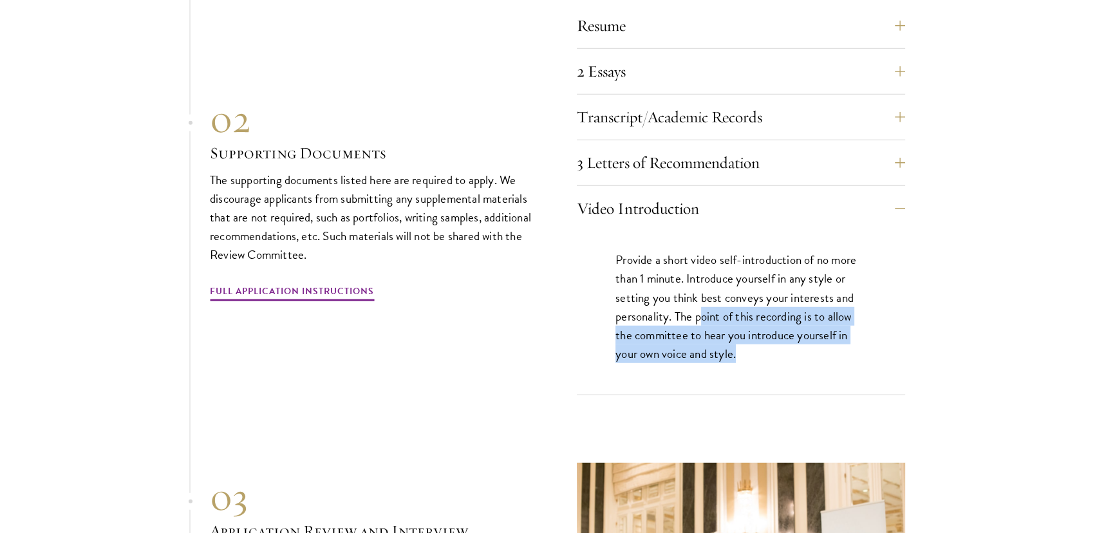
drag, startPoint x: 701, startPoint y: 308, endPoint x: 797, endPoint y: 346, distance: 103.0
click at [797, 346] on p "Provide a short video self-introduction of no more than 1 minute. Introduce you…" at bounding box center [741, 306] width 251 height 112
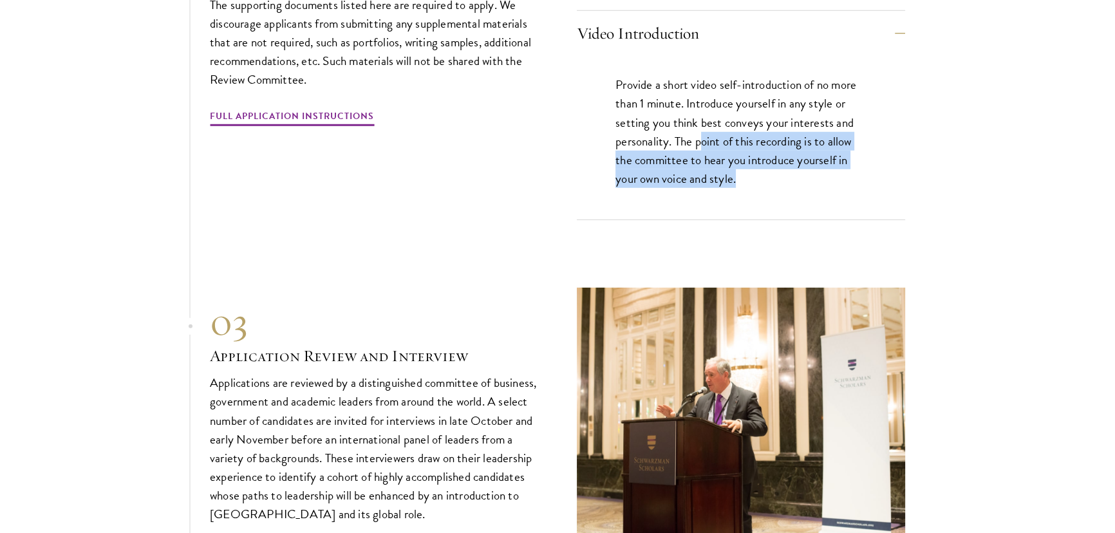
scroll to position [4844, 0]
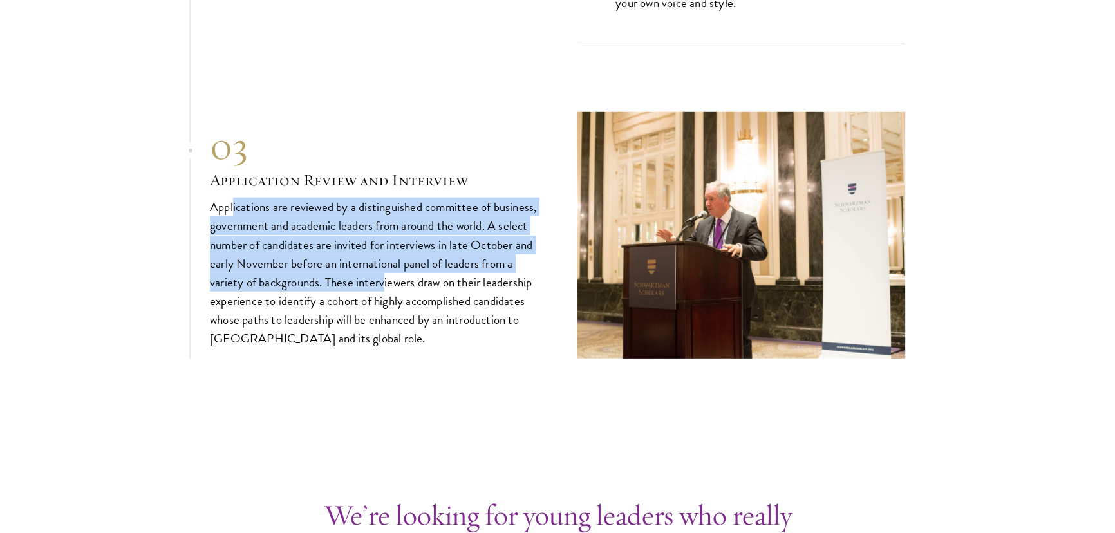
drag, startPoint x: 233, startPoint y: 205, endPoint x: 386, endPoint y: 280, distance: 169.9
click at [386, 280] on p "Applications are reviewed by a distinguished committee of business, government …" at bounding box center [374, 273] width 328 height 150
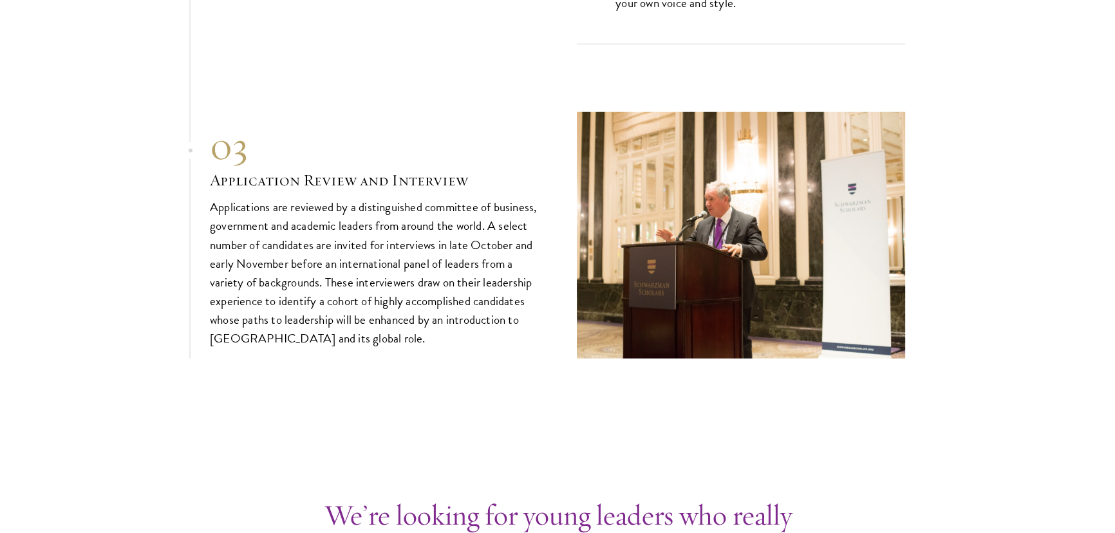
click at [355, 297] on p "Applications are reviewed by a distinguished committee of business, government …" at bounding box center [374, 273] width 328 height 150
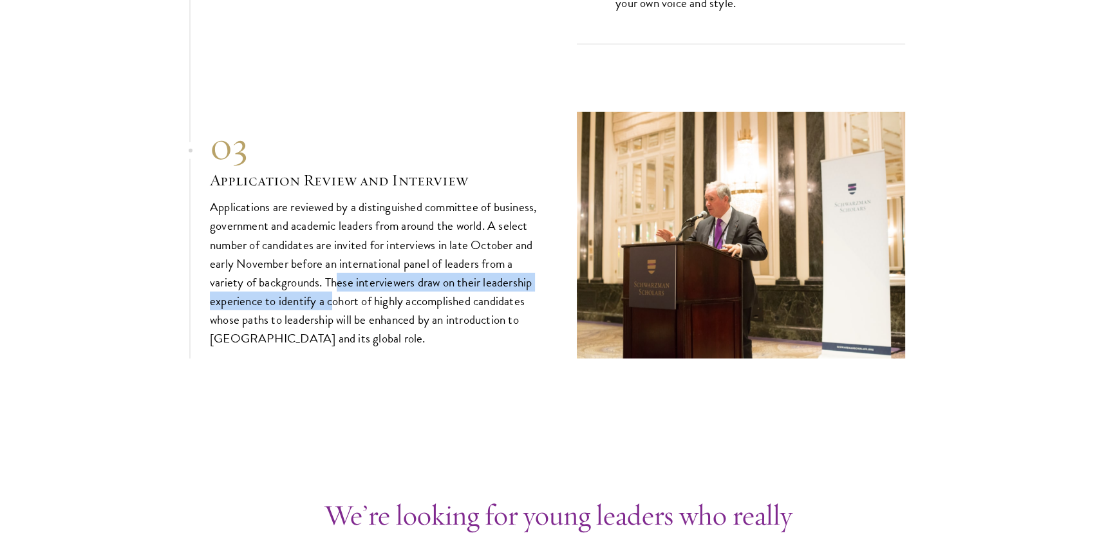
drag, startPoint x: 339, startPoint y: 268, endPoint x: 335, endPoint y: 296, distance: 28.1
click at [335, 296] on p "Applications are reviewed by a distinguished committee of business, government …" at bounding box center [374, 273] width 328 height 150
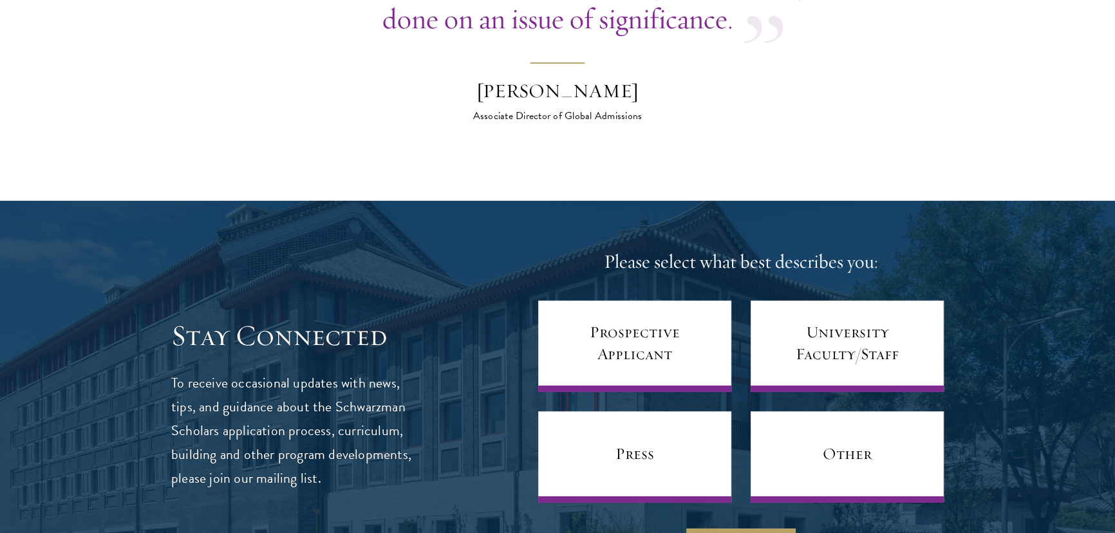
scroll to position [5546, 0]
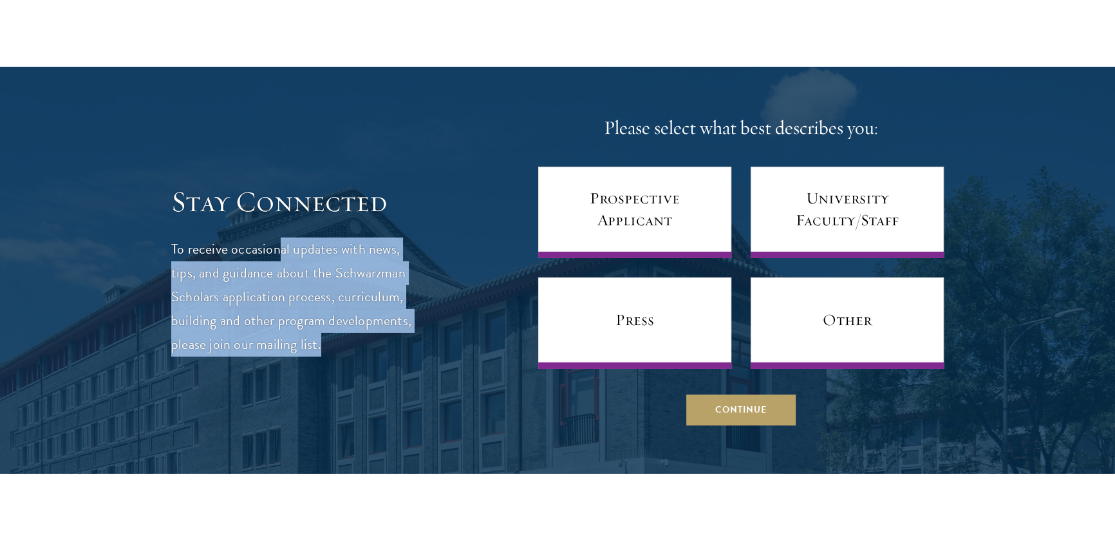
drag, startPoint x: 280, startPoint y: 241, endPoint x: 366, endPoint y: 339, distance: 130.5
click at [366, 339] on p "To receive occasional updates with news, tips, and guidance about the Schwarzma…" at bounding box center [291, 297] width 241 height 119
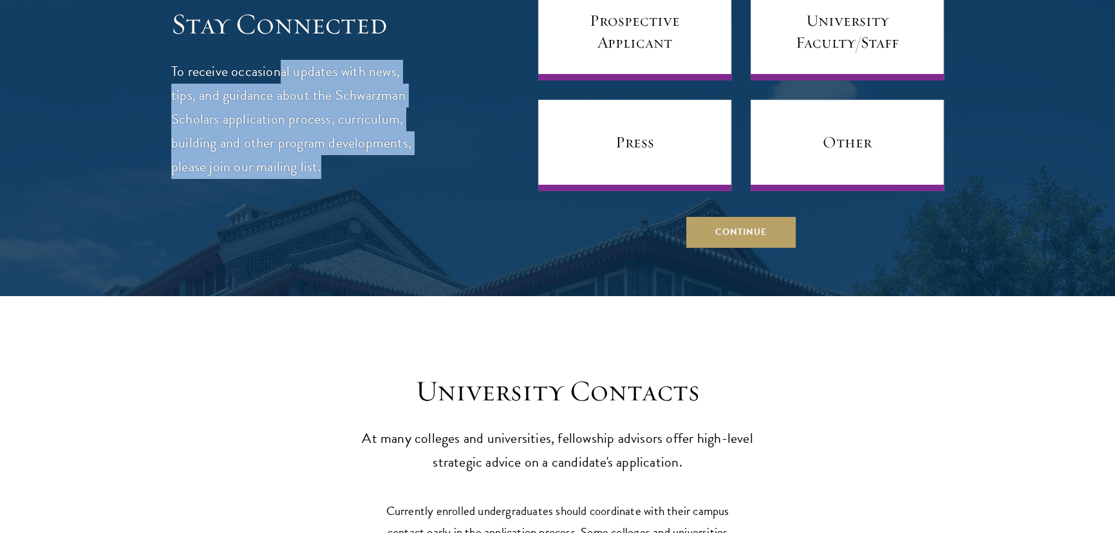
scroll to position [5956, 0]
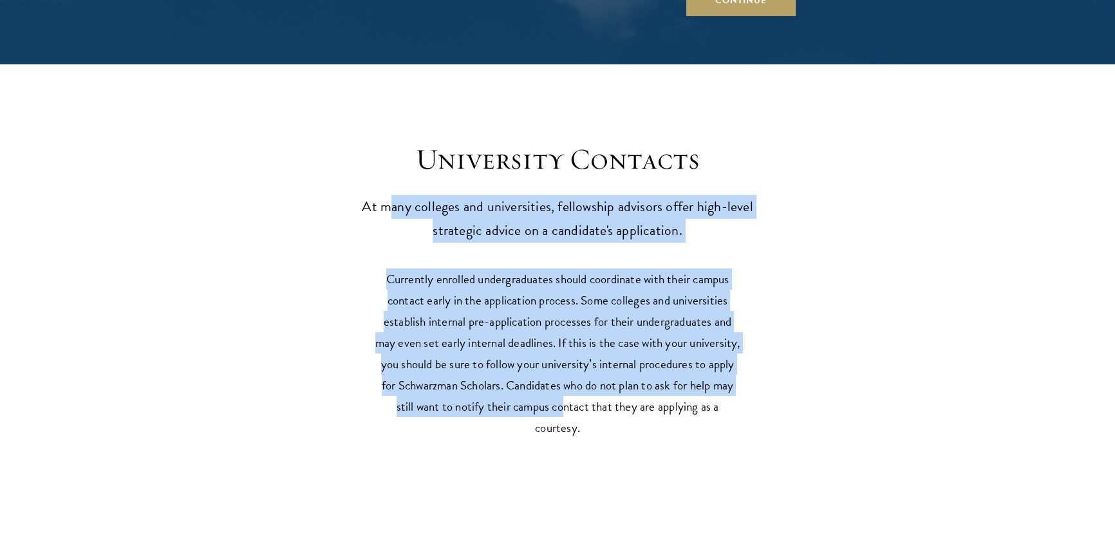
drag, startPoint x: 394, startPoint y: 194, endPoint x: 567, endPoint y: 411, distance: 277.2
click at [566, 411] on div "University Contacts At many colleges and universities, fellowship advisors offe…" at bounding box center [557, 398] width 1115 height 591
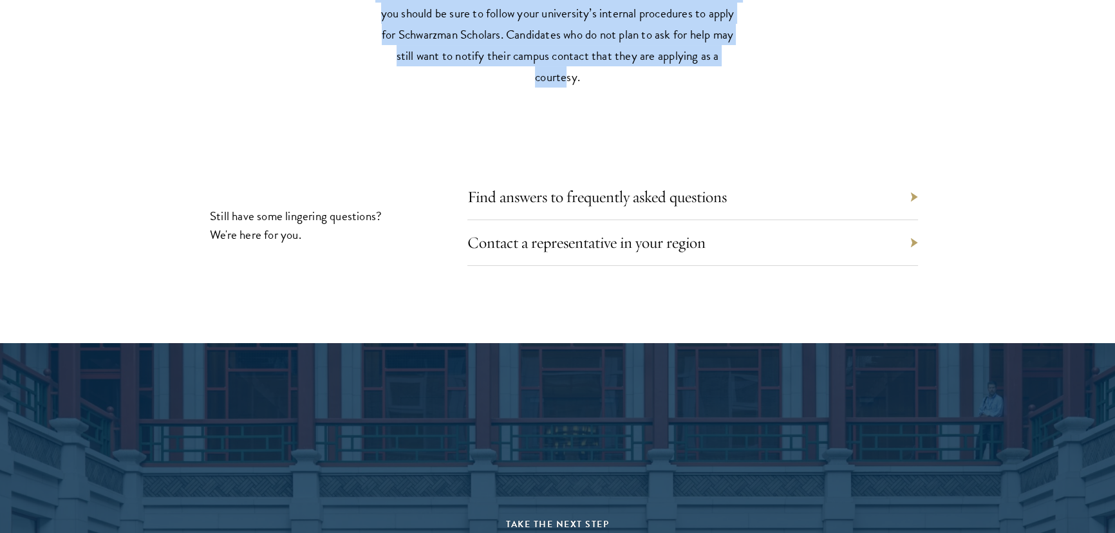
scroll to position [6308, 0]
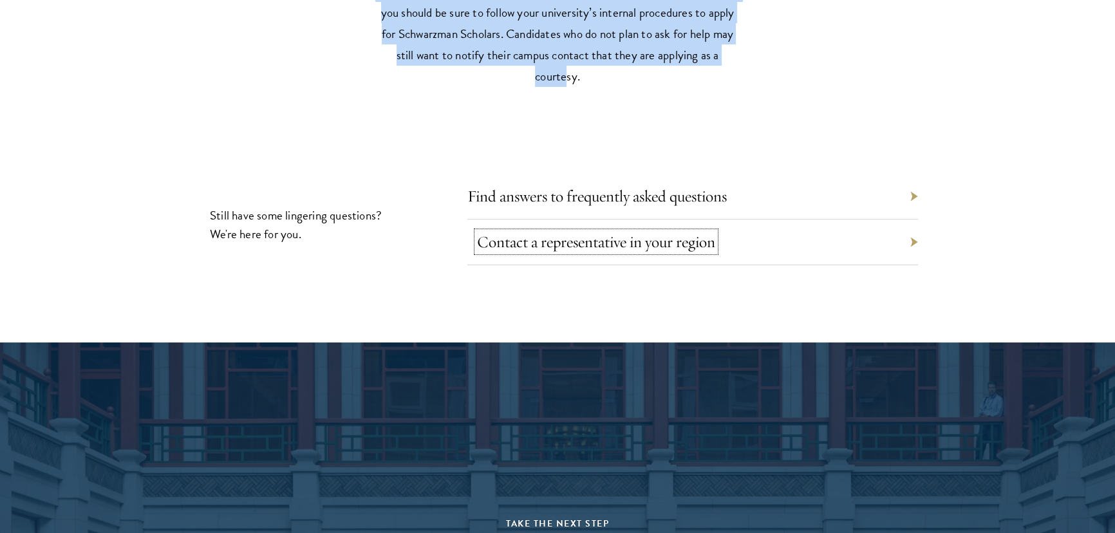
click at [538, 240] on link "Contact a representative in your region" at bounding box center [596, 242] width 238 height 20
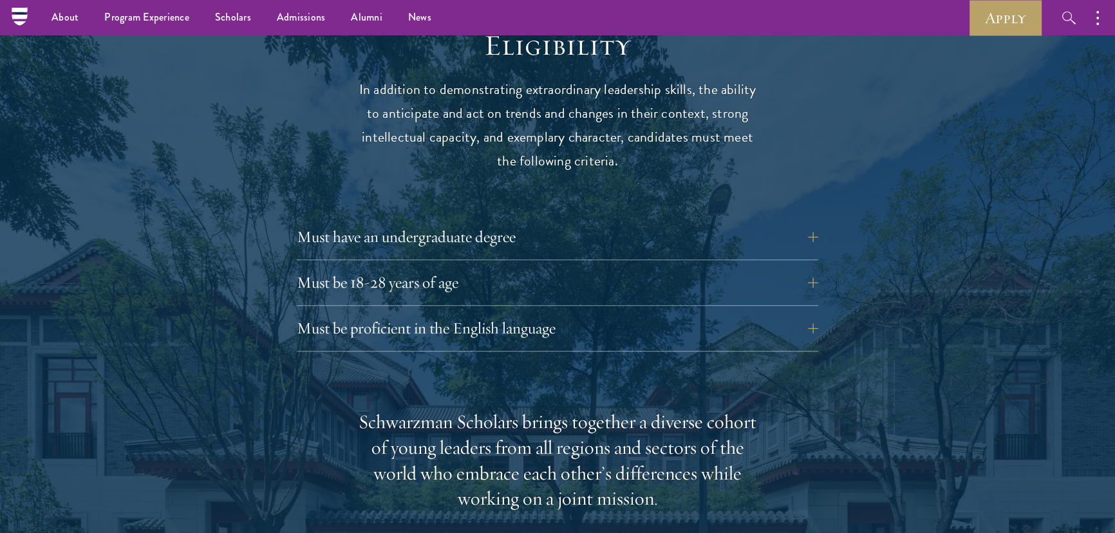
scroll to position [1756, 0]
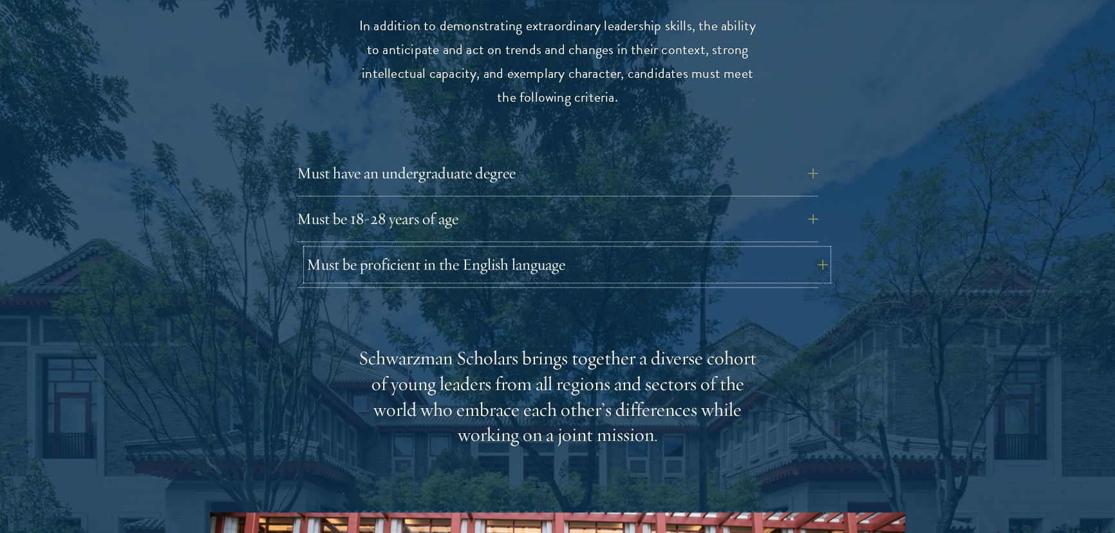
click at [789, 249] on button "Must be proficient in the English language" at bounding box center [567, 264] width 522 height 31
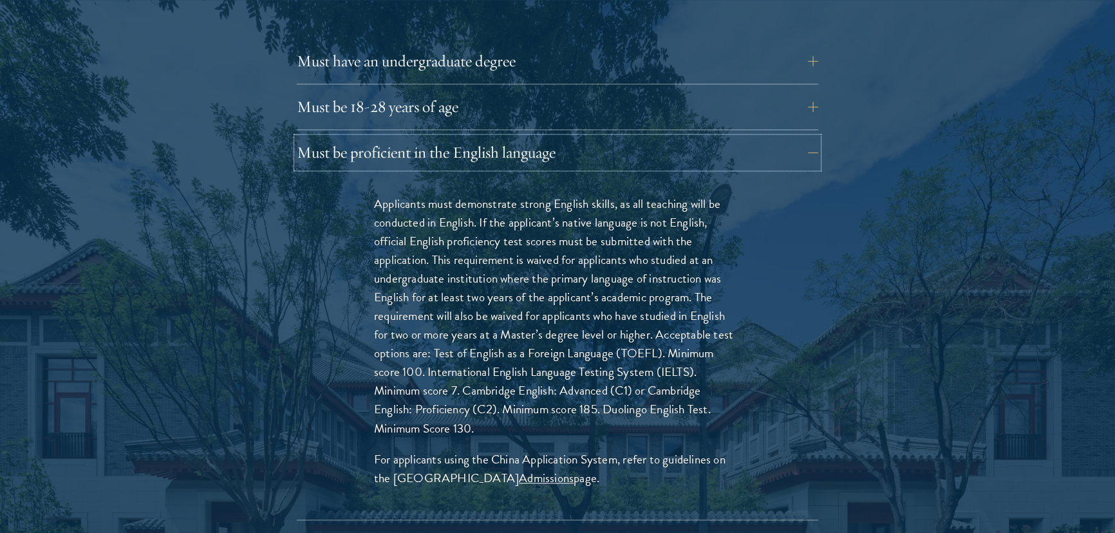
scroll to position [1873, 0]
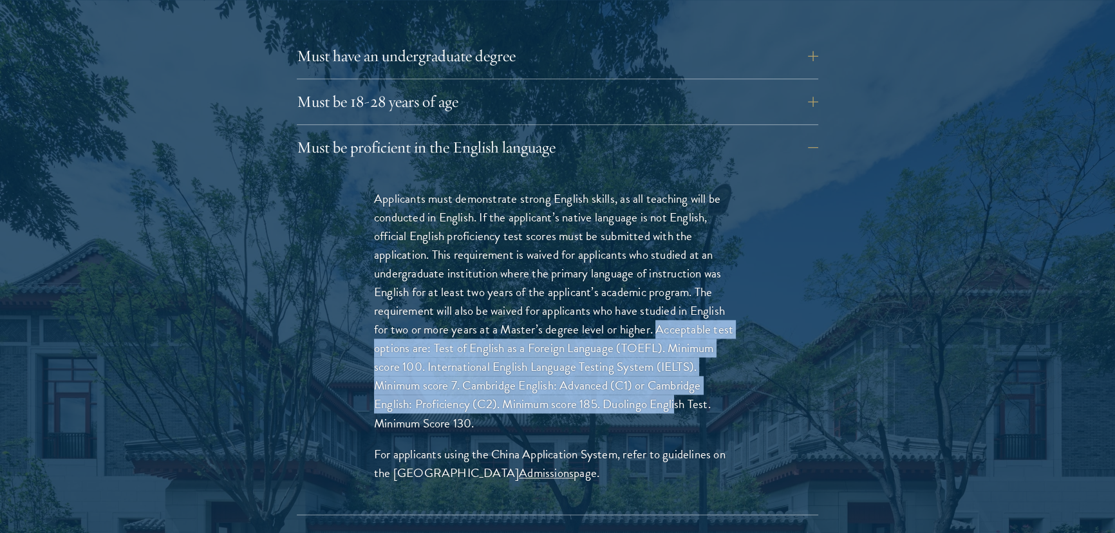
drag, startPoint x: 656, startPoint y: 299, endPoint x: 663, endPoint y: 369, distance: 69.9
click at [663, 369] on p "Applicants must demonstrate strong English skills, as all teaching will be cond…" at bounding box center [557, 310] width 367 height 243
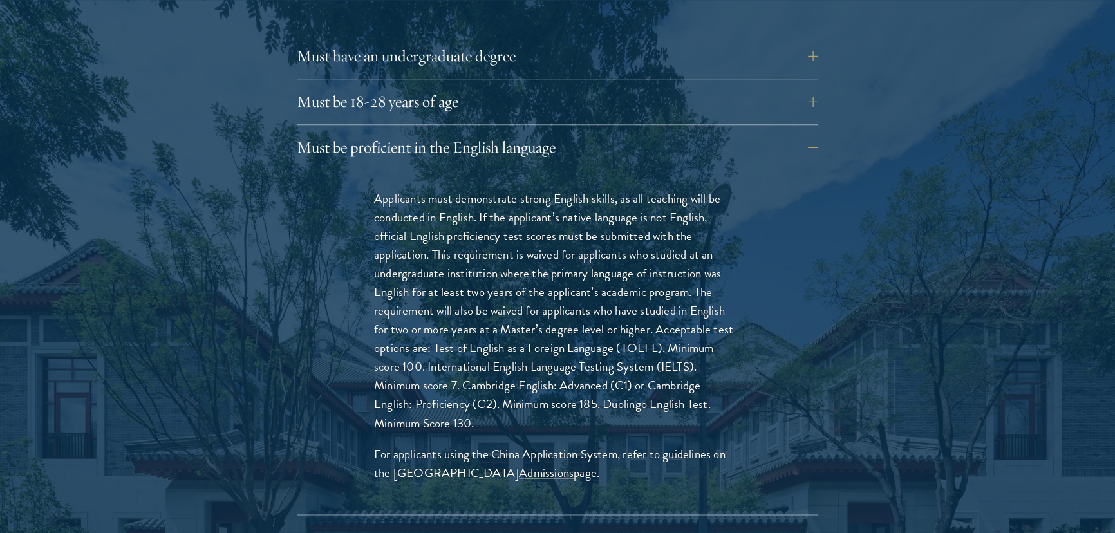
click at [439, 308] on p "Applicants must demonstrate strong English skills, as all teaching will be cond…" at bounding box center [557, 310] width 367 height 243
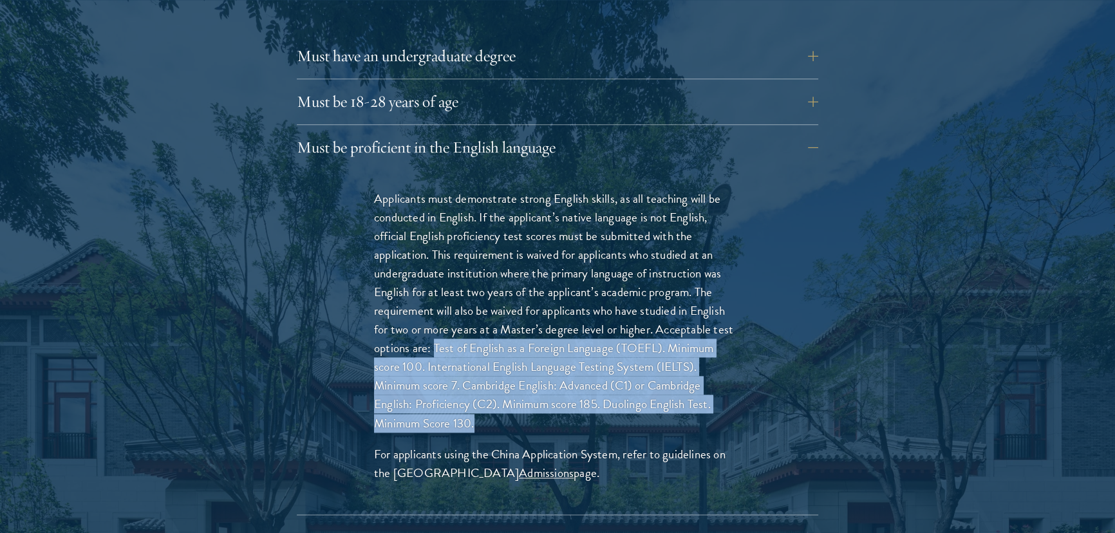
drag, startPoint x: 434, startPoint y: 317, endPoint x: 499, endPoint y: 397, distance: 103.0
click at [499, 397] on p "Applicants must demonstrate strong English skills, as all teaching will be cond…" at bounding box center [557, 310] width 367 height 243
copy p "Test of English as a Foreign Language (TOEFL). Minimum score 100. International…"
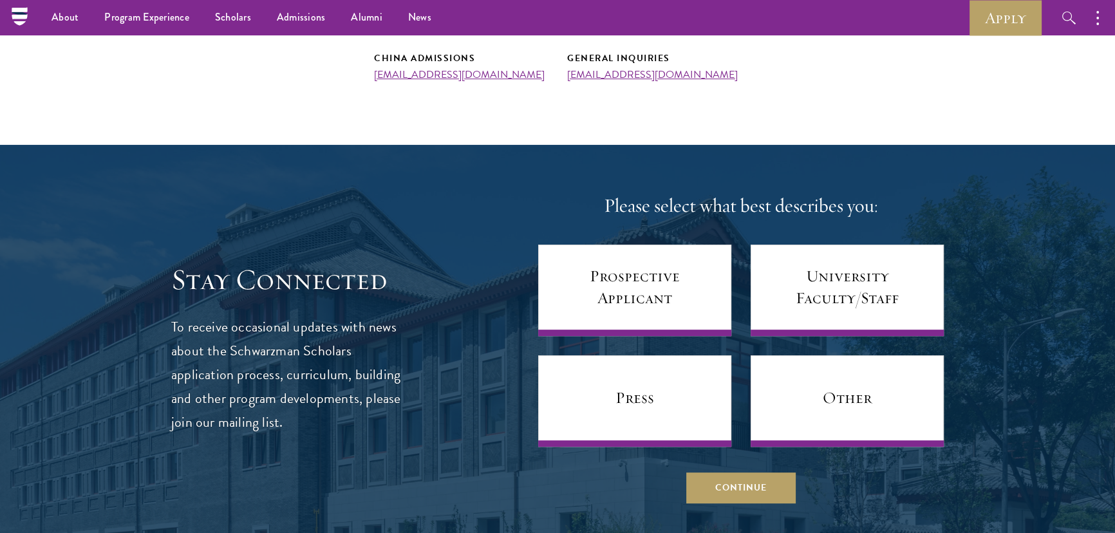
scroll to position [410, 0]
